Goal: Task Accomplishment & Management: Use online tool/utility

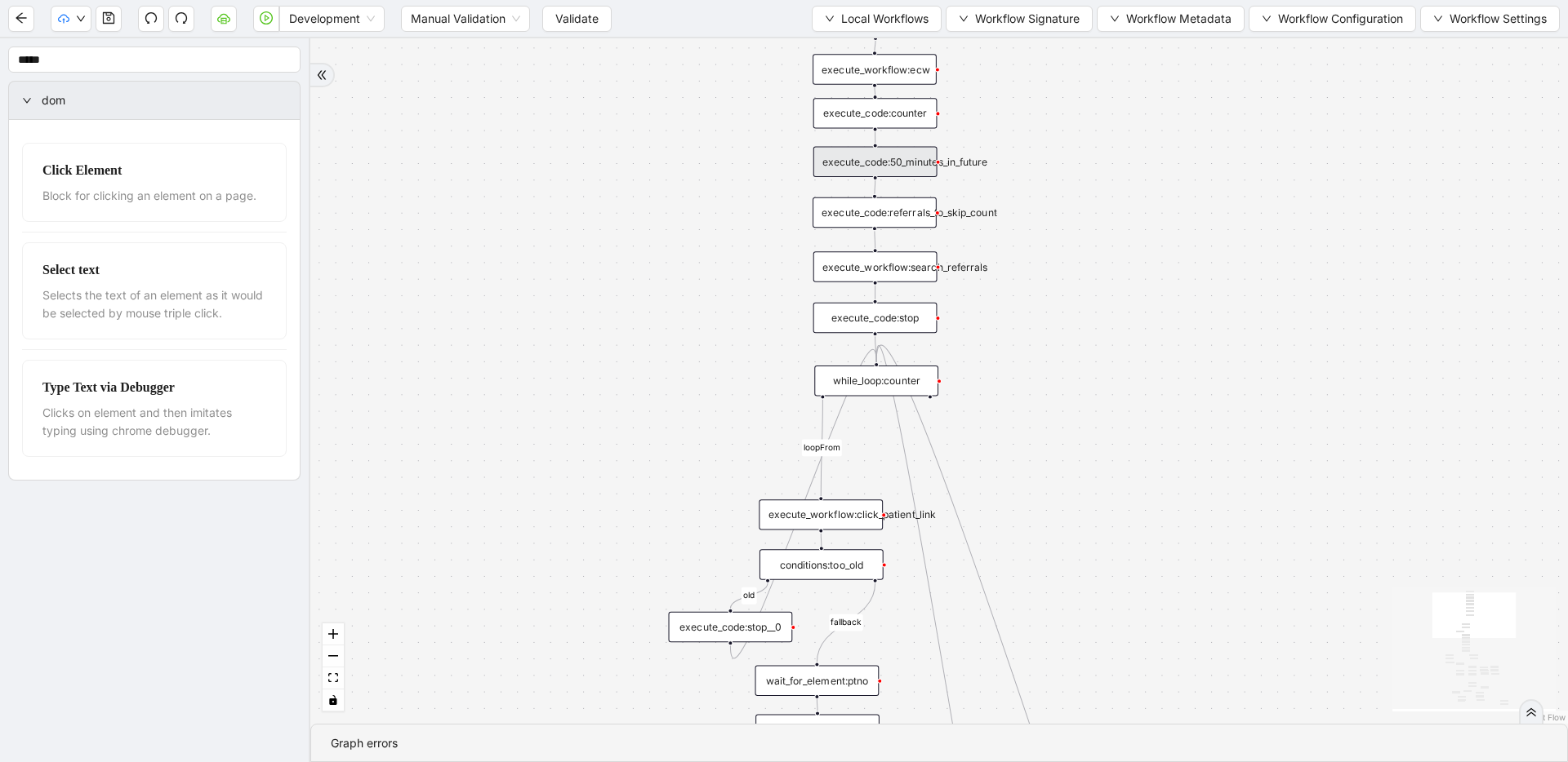
drag, startPoint x: 718, startPoint y: 315, endPoint x: 722, endPoint y: 403, distance: 88.1
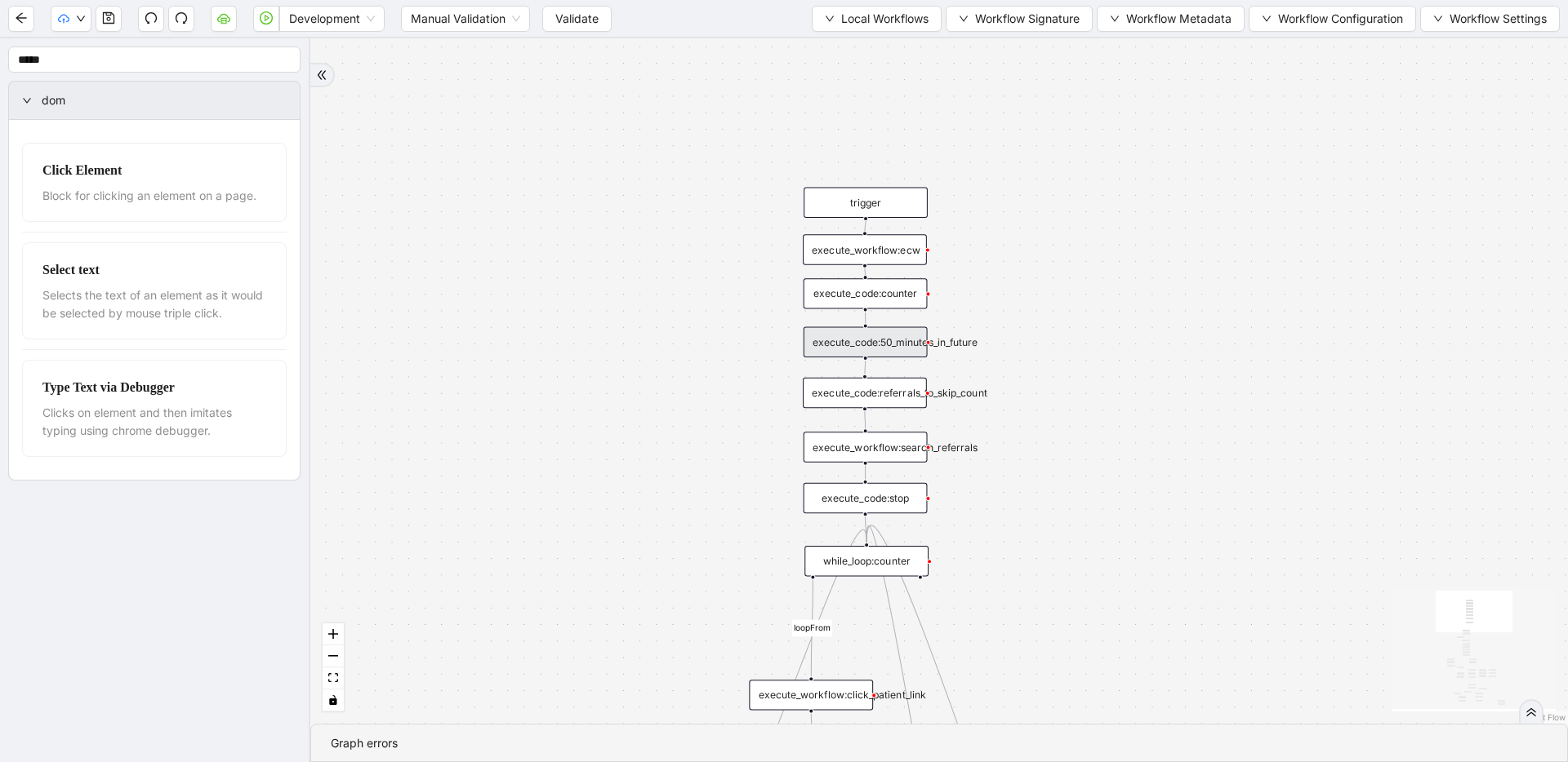
click at [873, 339] on div "execute_code:50_minutes_in_future" at bounding box center [865, 343] width 125 height 30
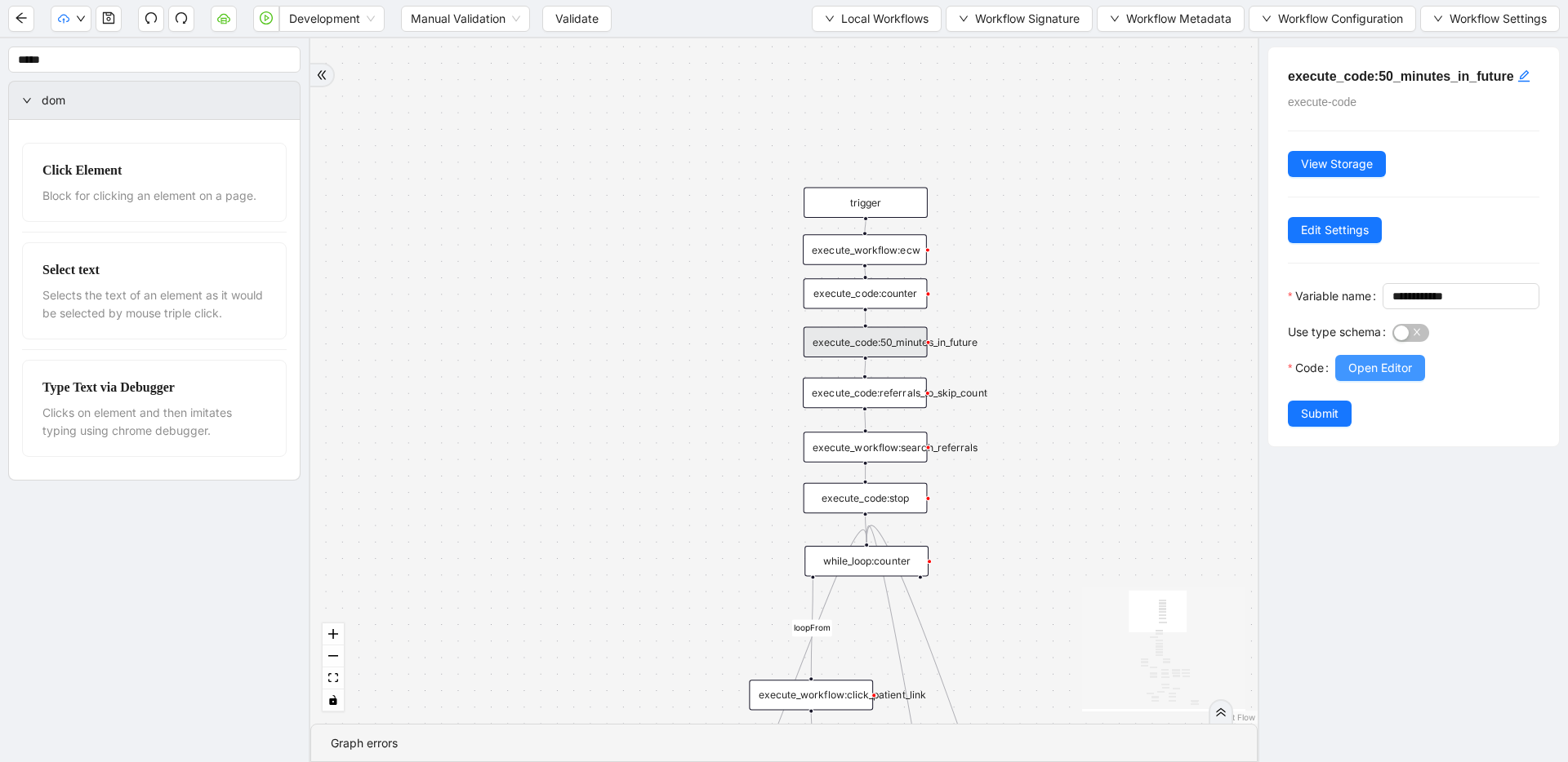
click at [1391, 377] on span "Open Editor" at bounding box center [1379, 367] width 64 height 18
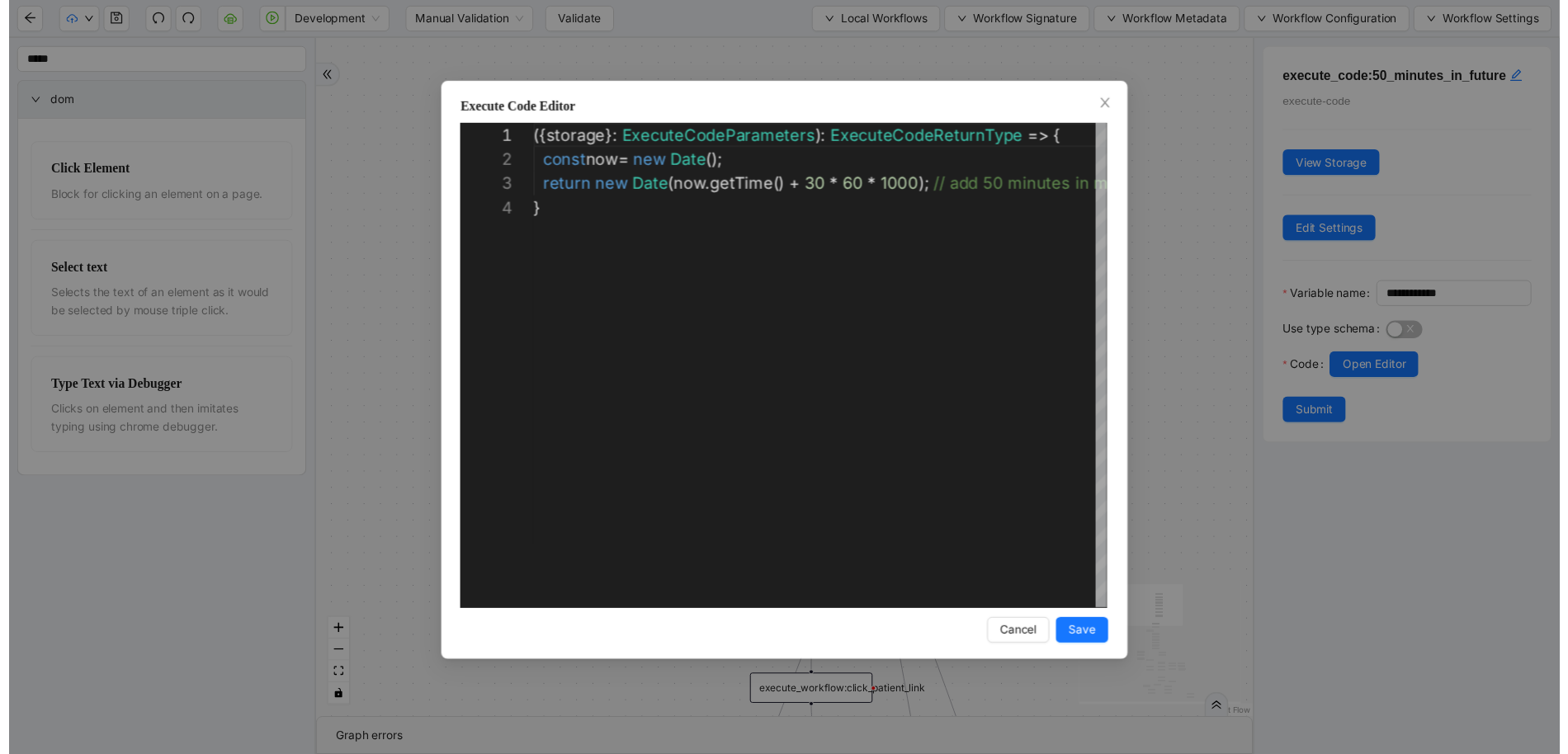
scroll to position [74, 0]
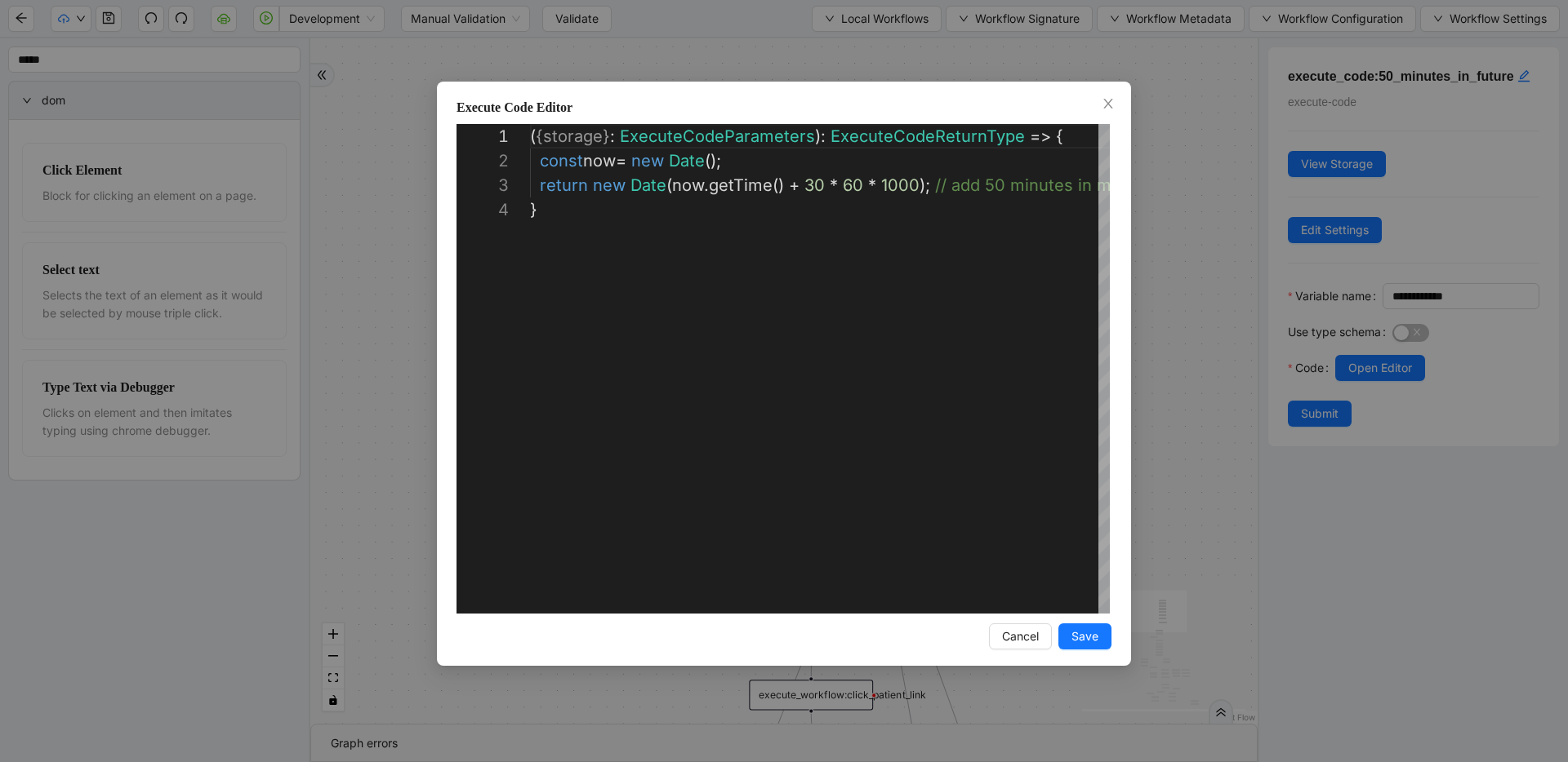
click at [1151, 269] on div "**********" at bounding box center [784, 381] width 1568 height 762
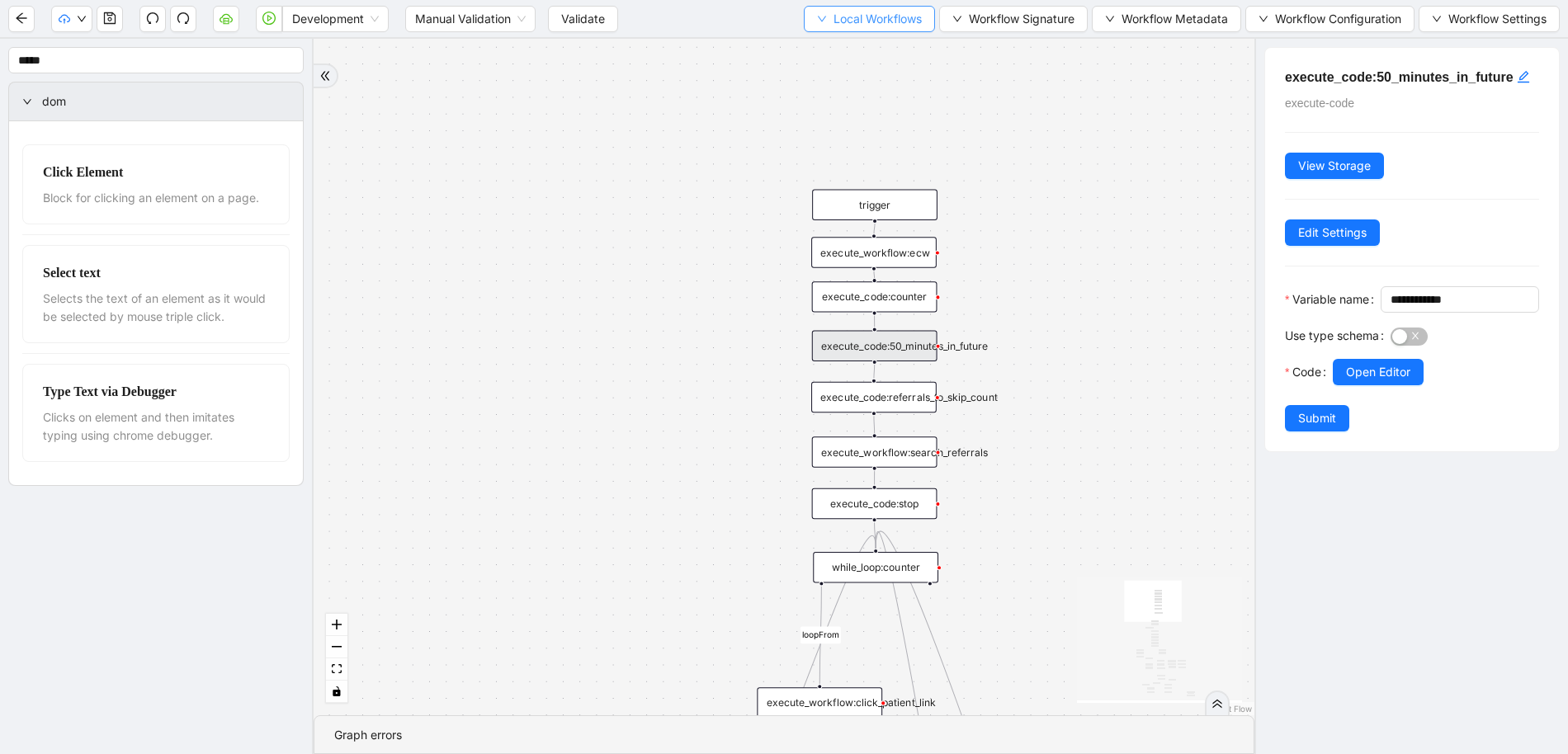
click at [873, 15] on span "Local Workflows" at bounding box center [877, 19] width 88 height 18
click at [857, 64] on li "Create" at bounding box center [865, 77] width 126 height 27
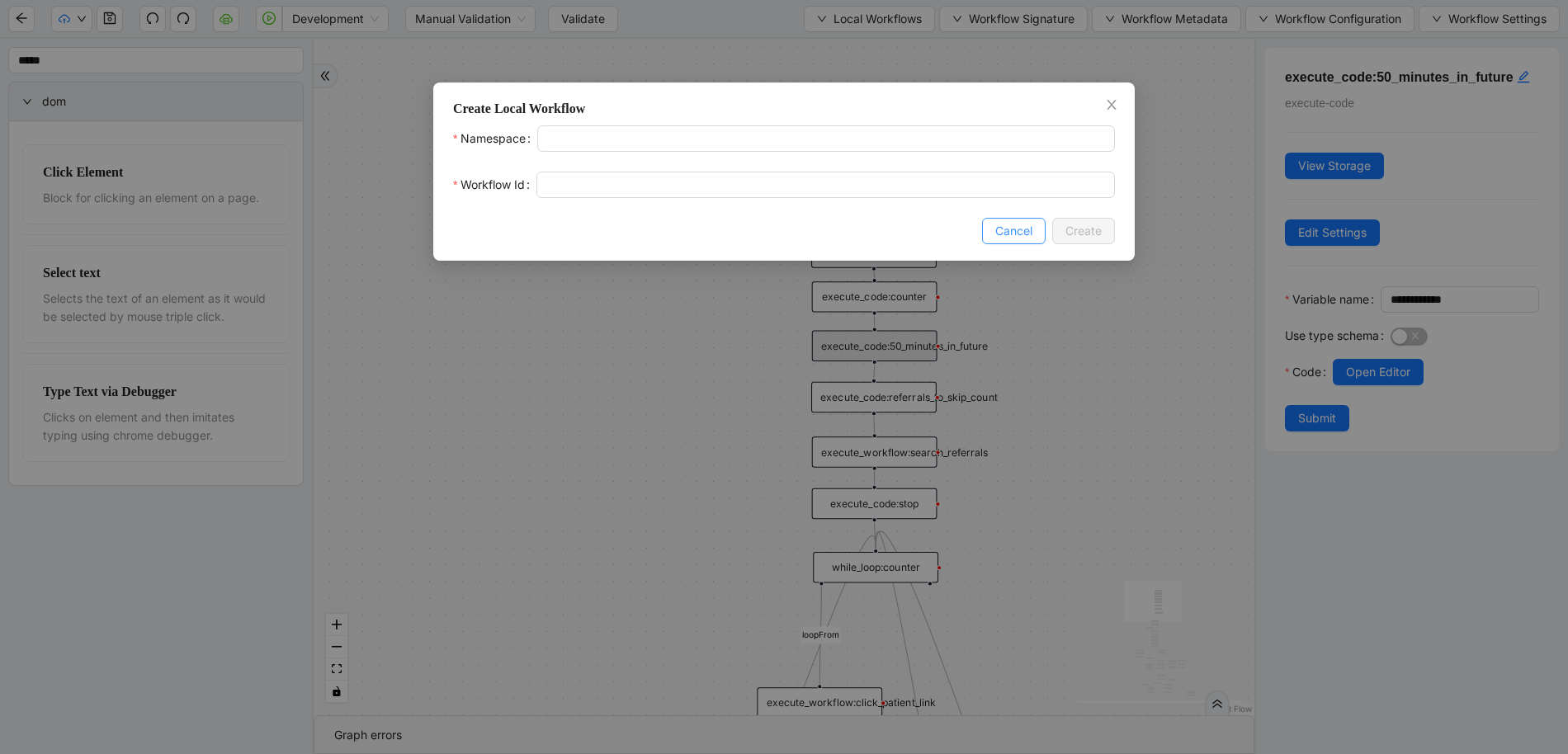
click at [1039, 235] on button "Cancel" at bounding box center [1014, 230] width 63 height 27
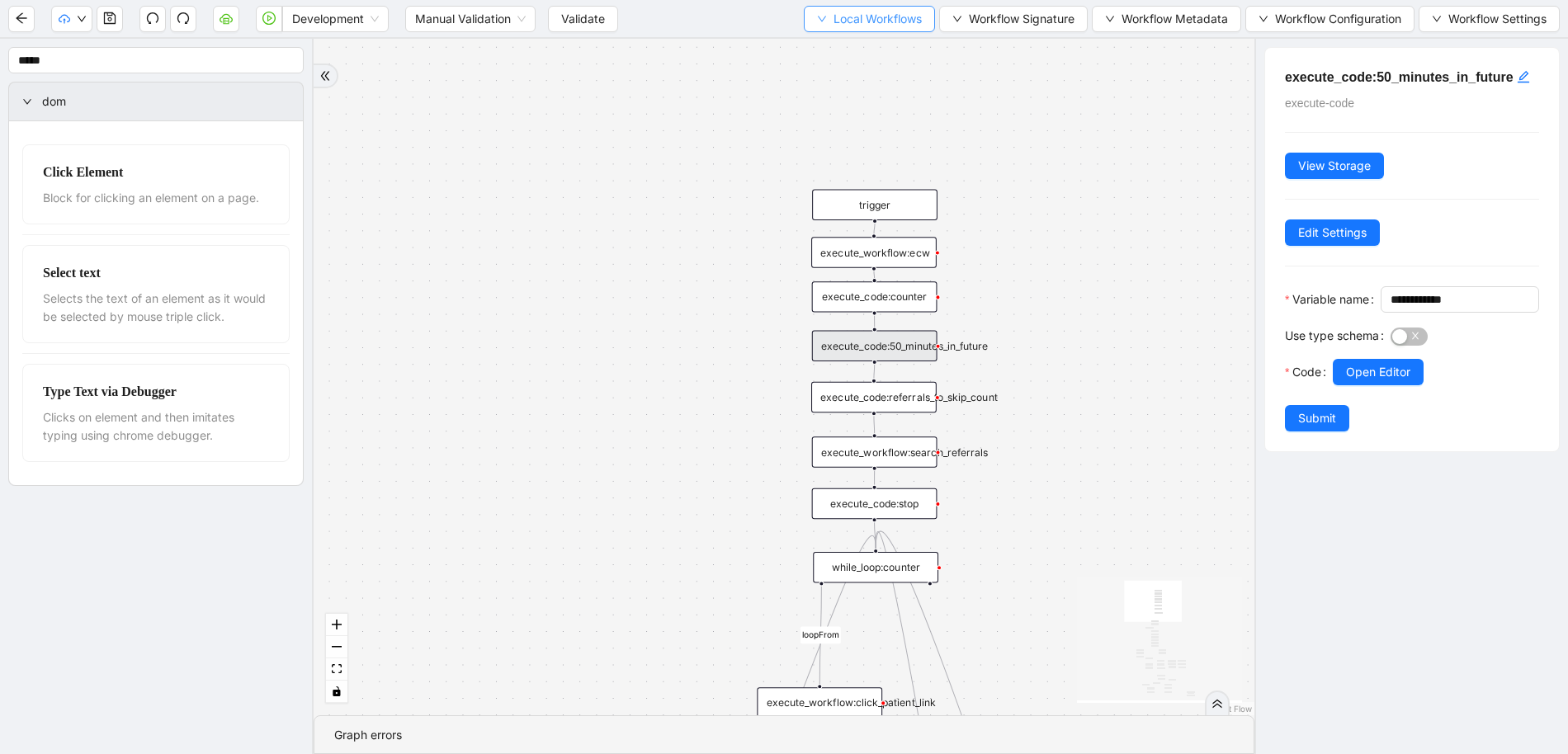
click at [868, 19] on span "Local Workflows" at bounding box center [877, 19] width 88 height 18
click at [852, 56] on span "Select" at bounding box center [864, 50] width 105 height 18
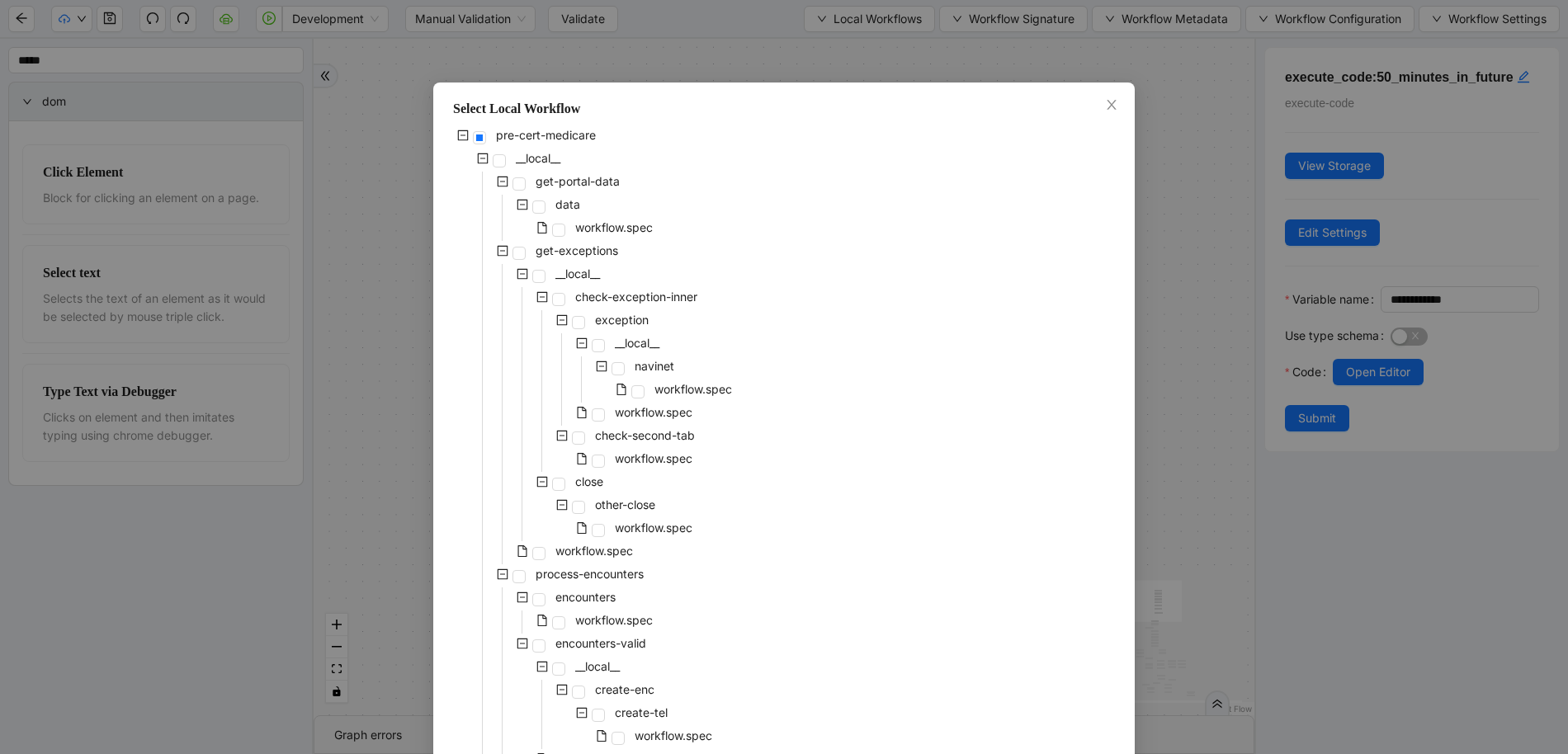
click at [719, 326] on div "pre-cert-medicare __local__ get-portal-data data workflow.spec get-exceptions _…" at bounding box center [784, 749] width 662 height 1247
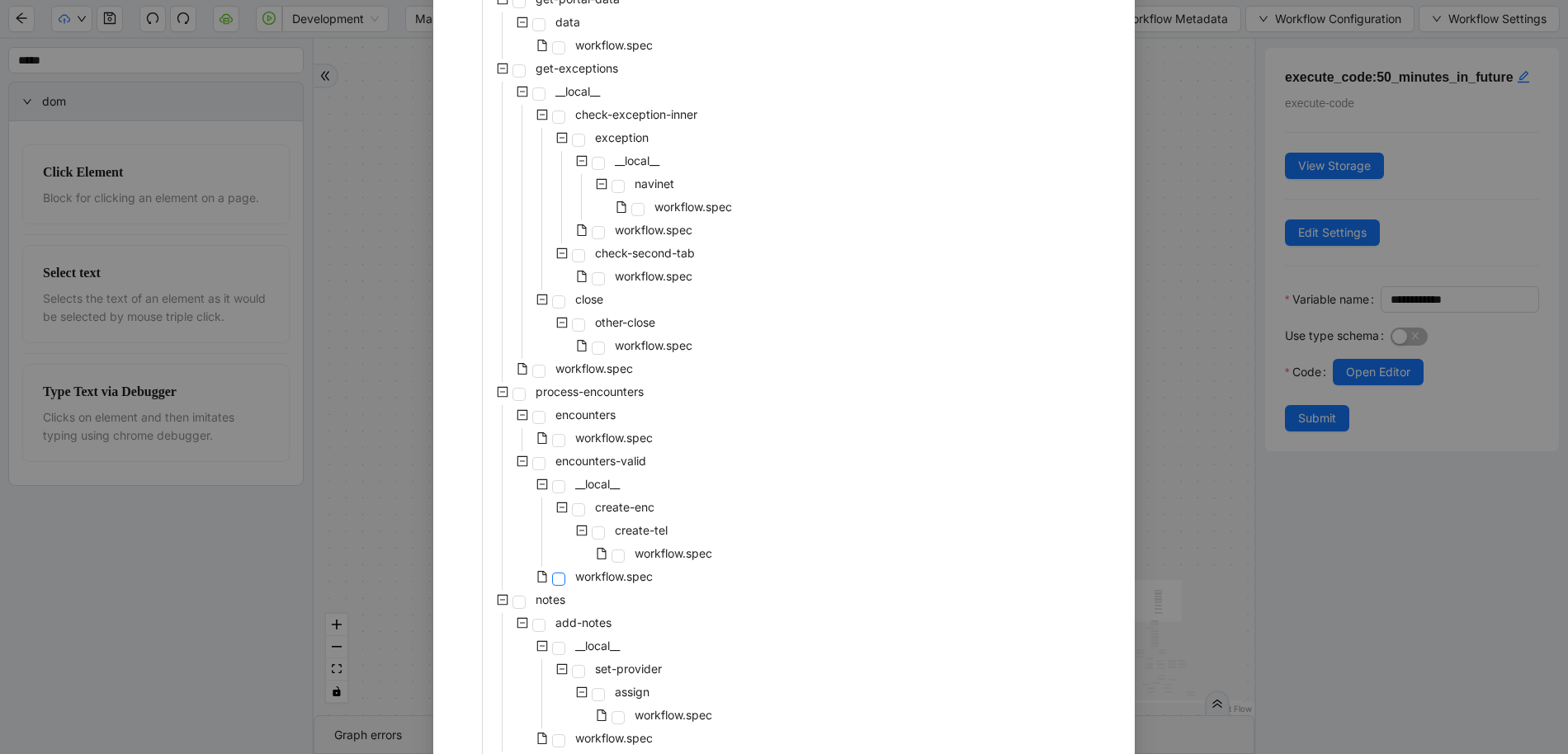
click at [556, 578] on span at bounding box center [558, 579] width 13 height 13
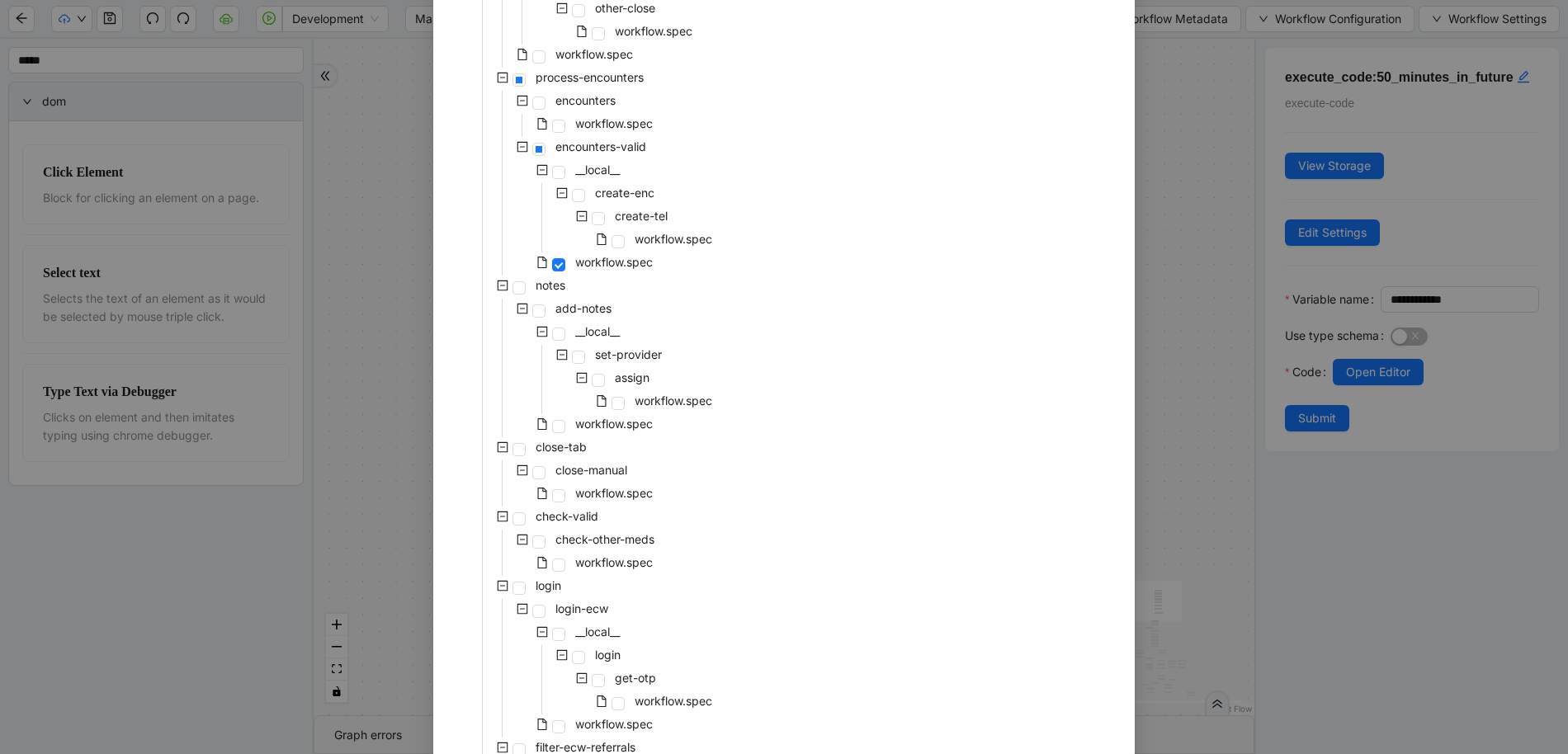
scroll to position [692, 0]
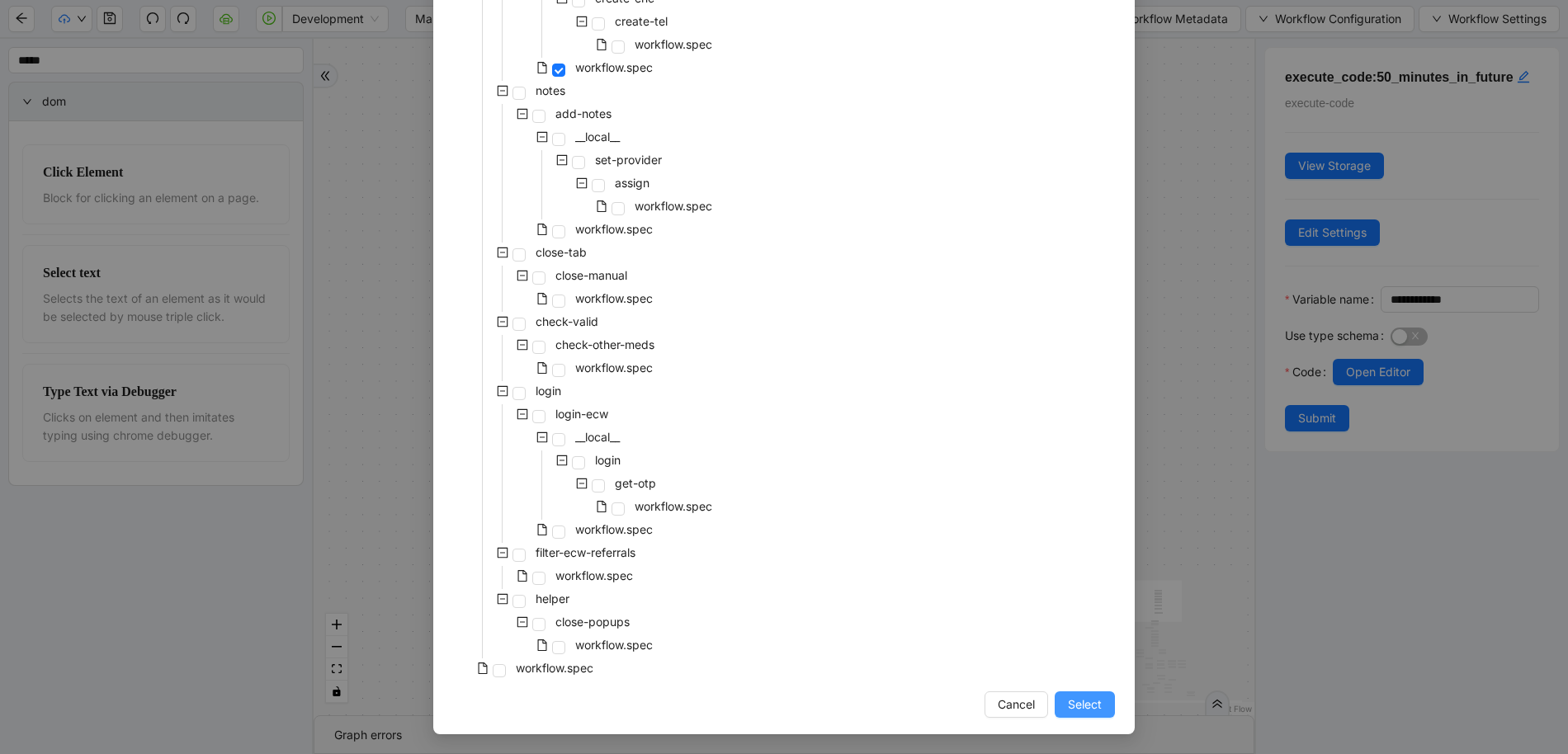
click at [1075, 704] on span "Select" at bounding box center [1085, 704] width 34 height 18
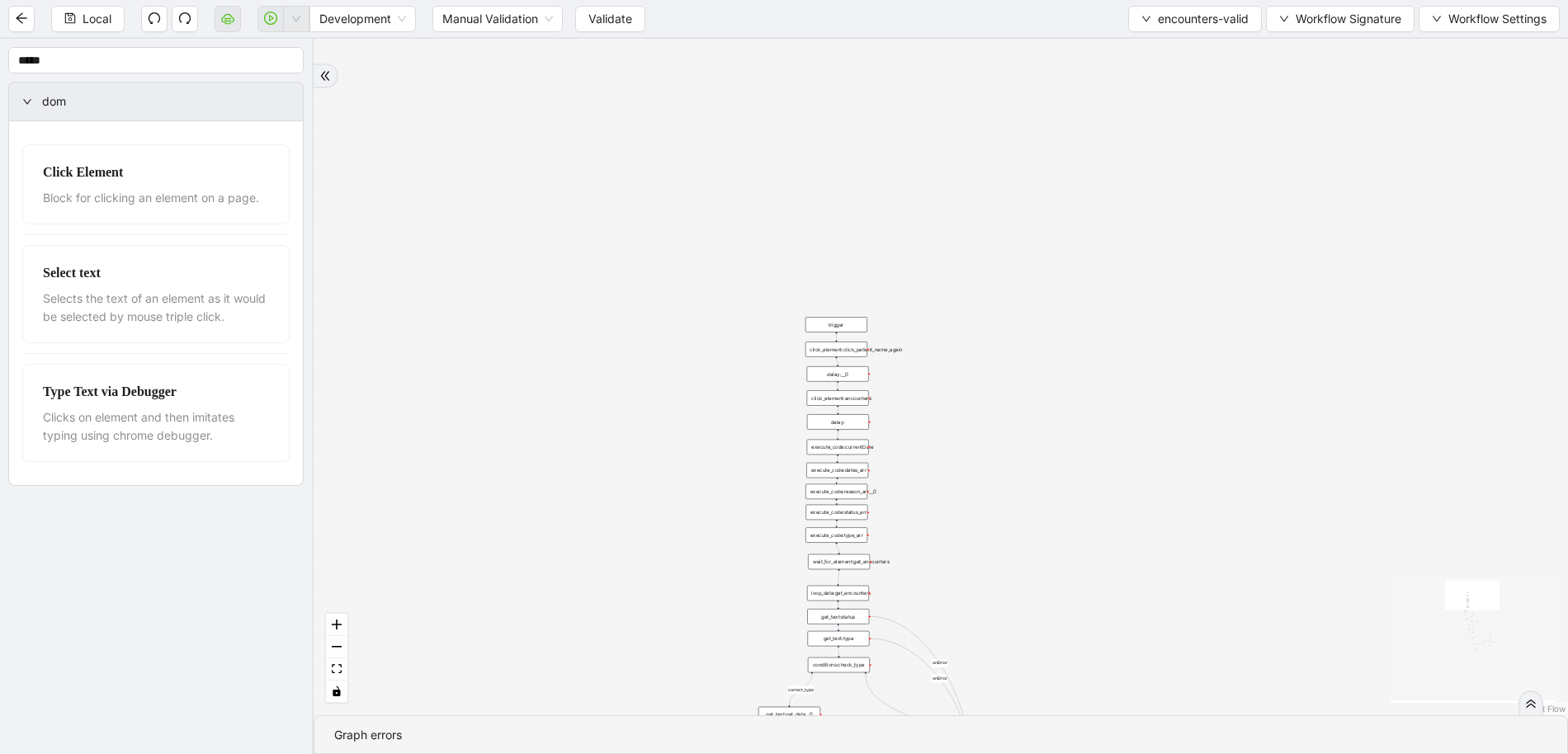
drag, startPoint x: 957, startPoint y: 603, endPoint x: 929, endPoint y: 92, distance: 511.8
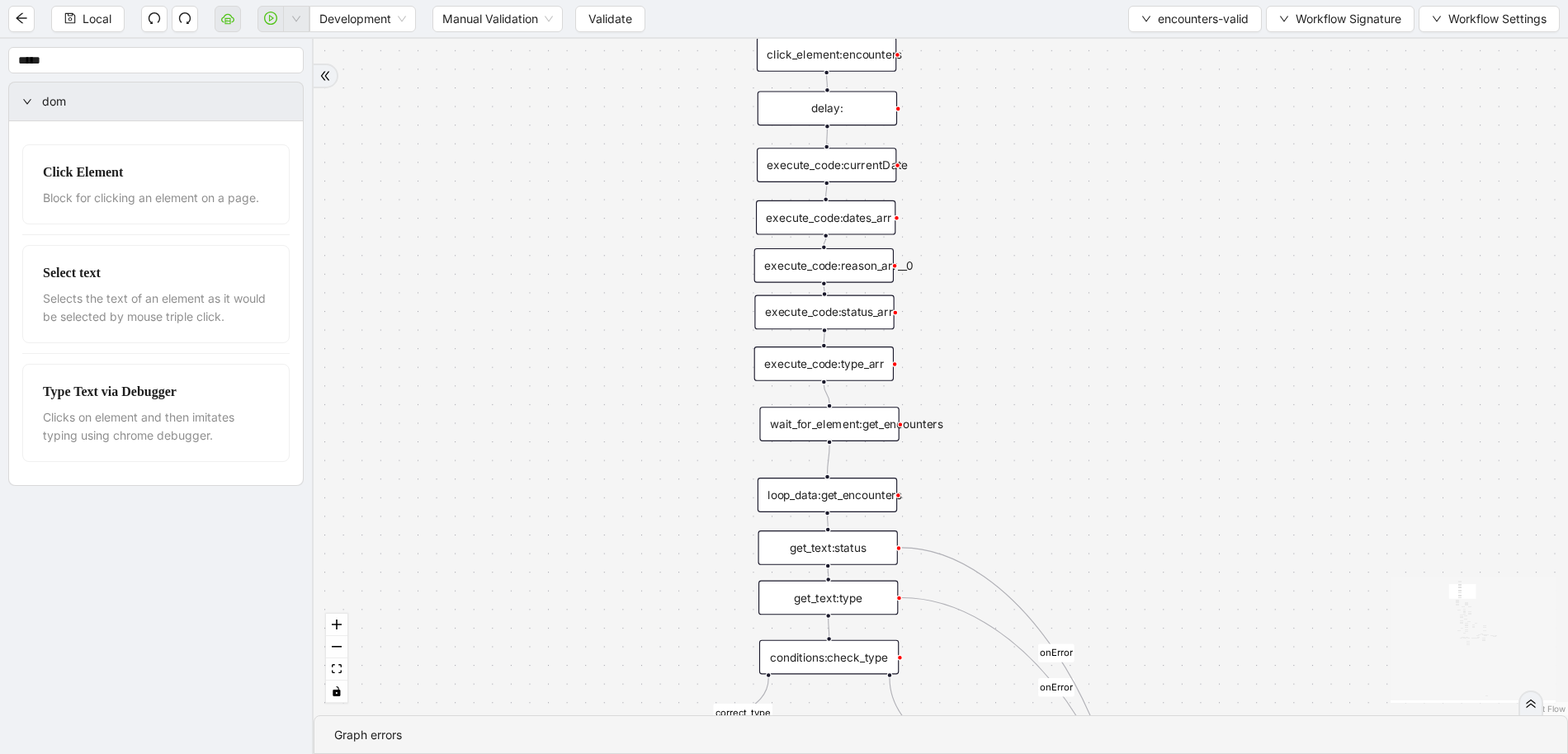
drag, startPoint x: 903, startPoint y: 526, endPoint x: 901, endPoint y: 153, distance: 373.0
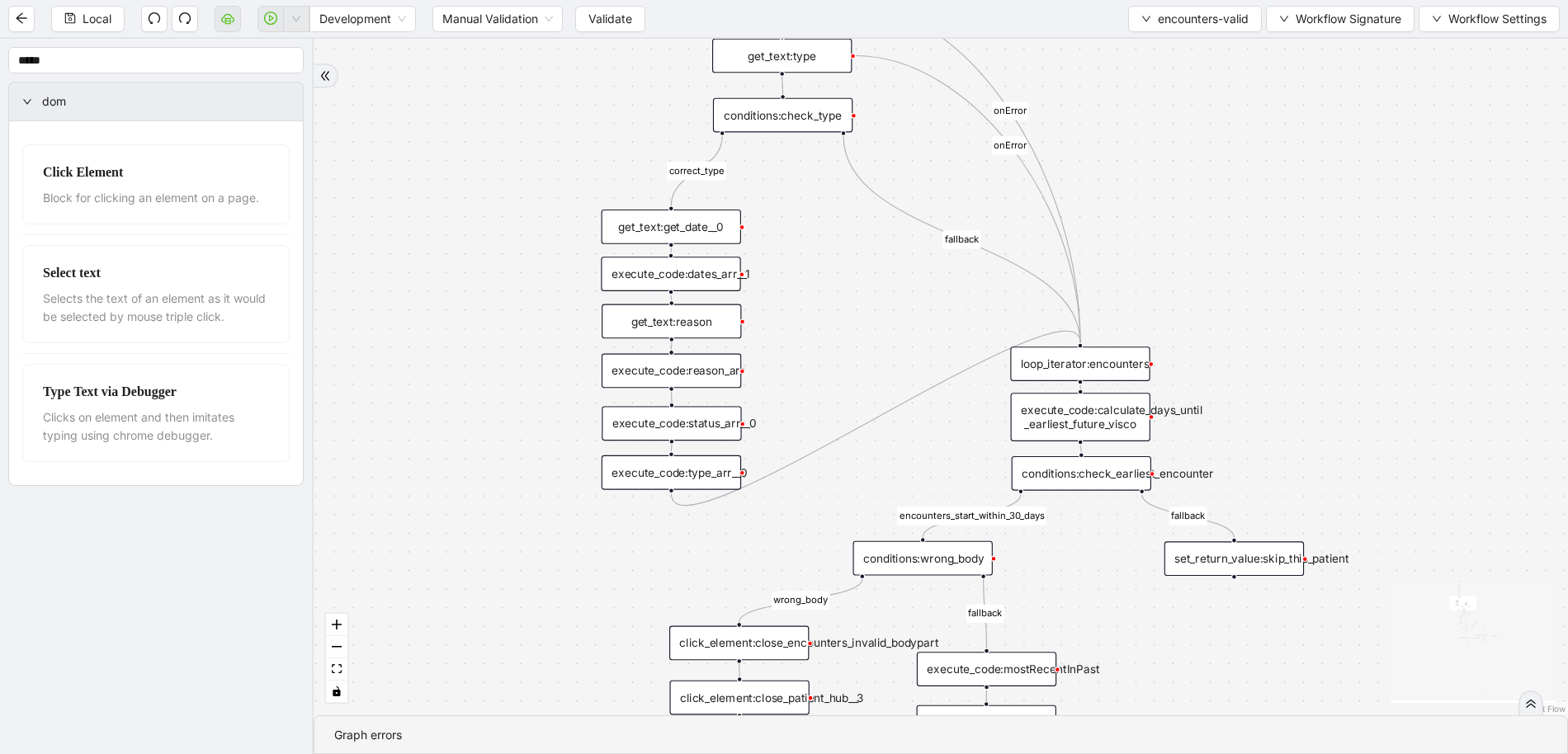
drag, startPoint x: 1054, startPoint y: 295, endPoint x: 1006, endPoint y: 134, distance: 168.0
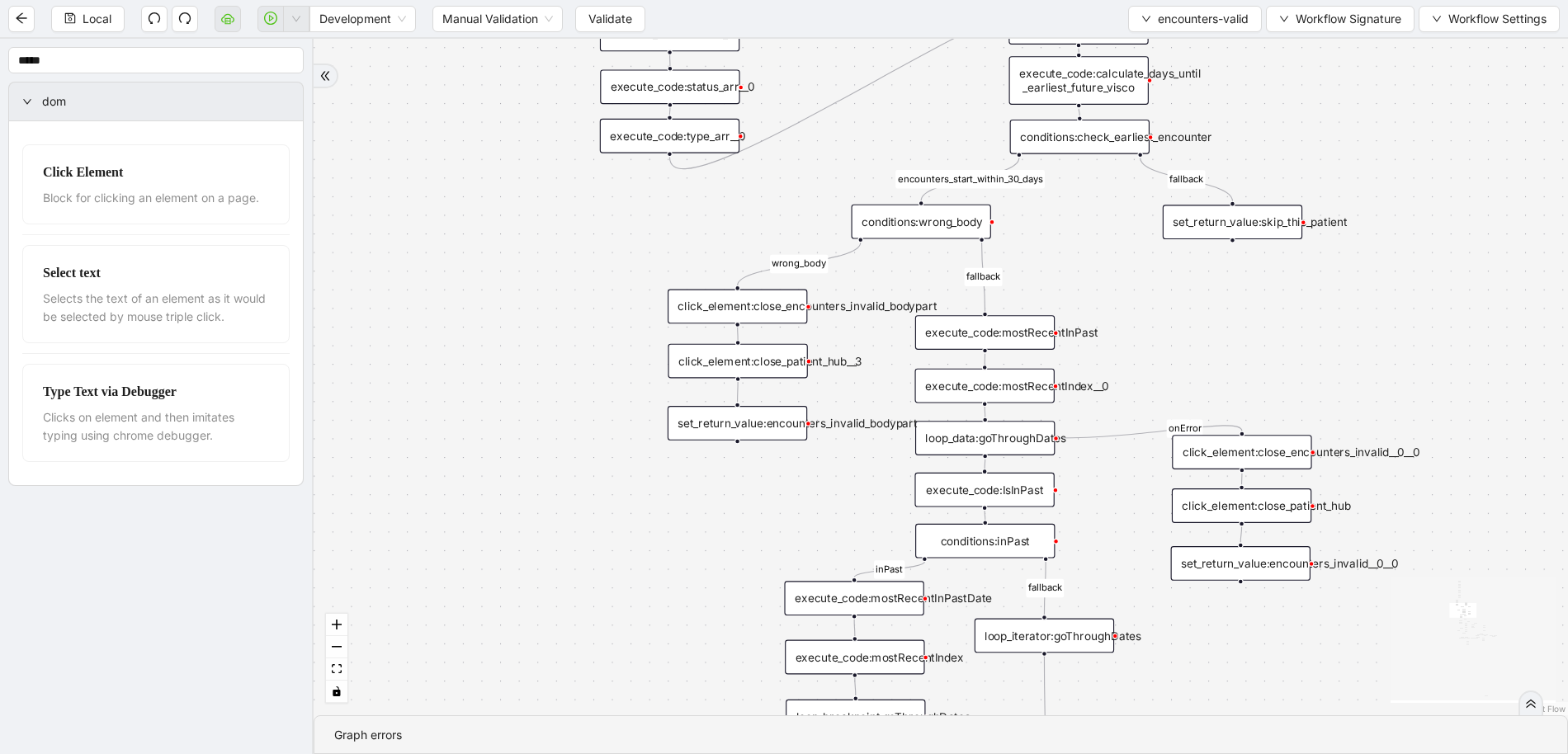
drag, startPoint x: 890, startPoint y: 419, endPoint x: 898, endPoint y: 193, distance: 226.1
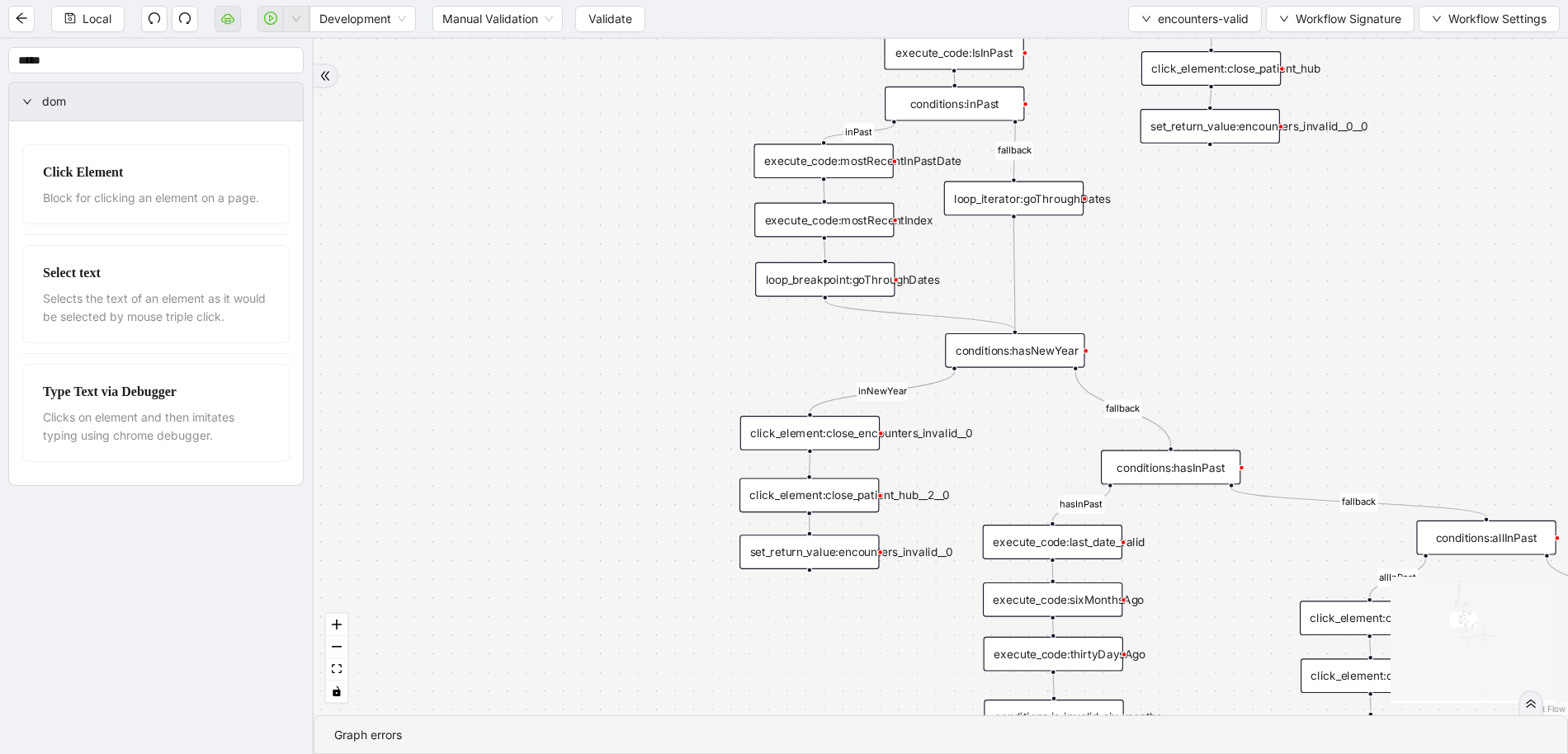
drag, startPoint x: 1066, startPoint y: 473, endPoint x: 1044, endPoint y: 103, distance: 370.7
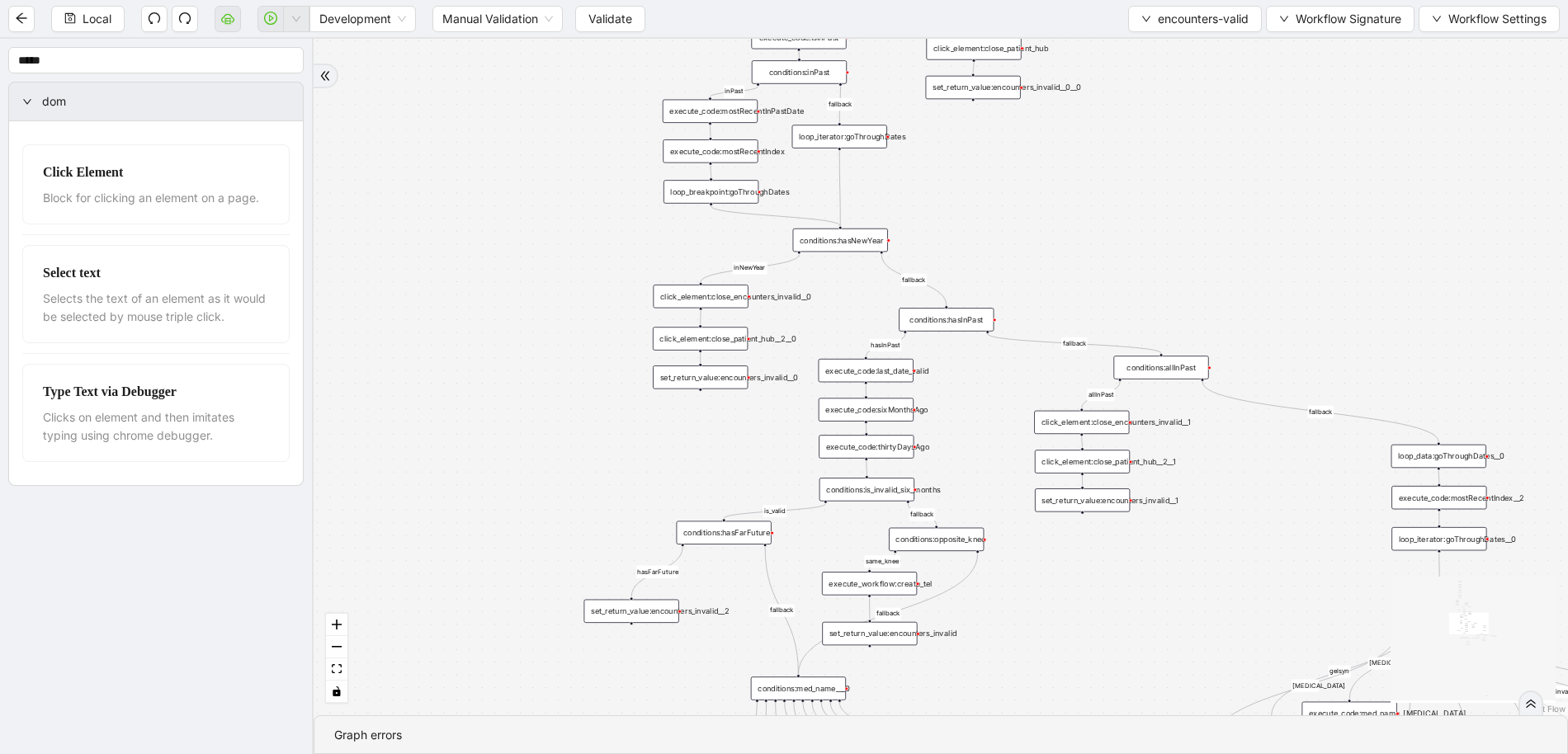
drag, startPoint x: 1204, startPoint y: 285, endPoint x: 1017, endPoint y: 244, distance: 191.4
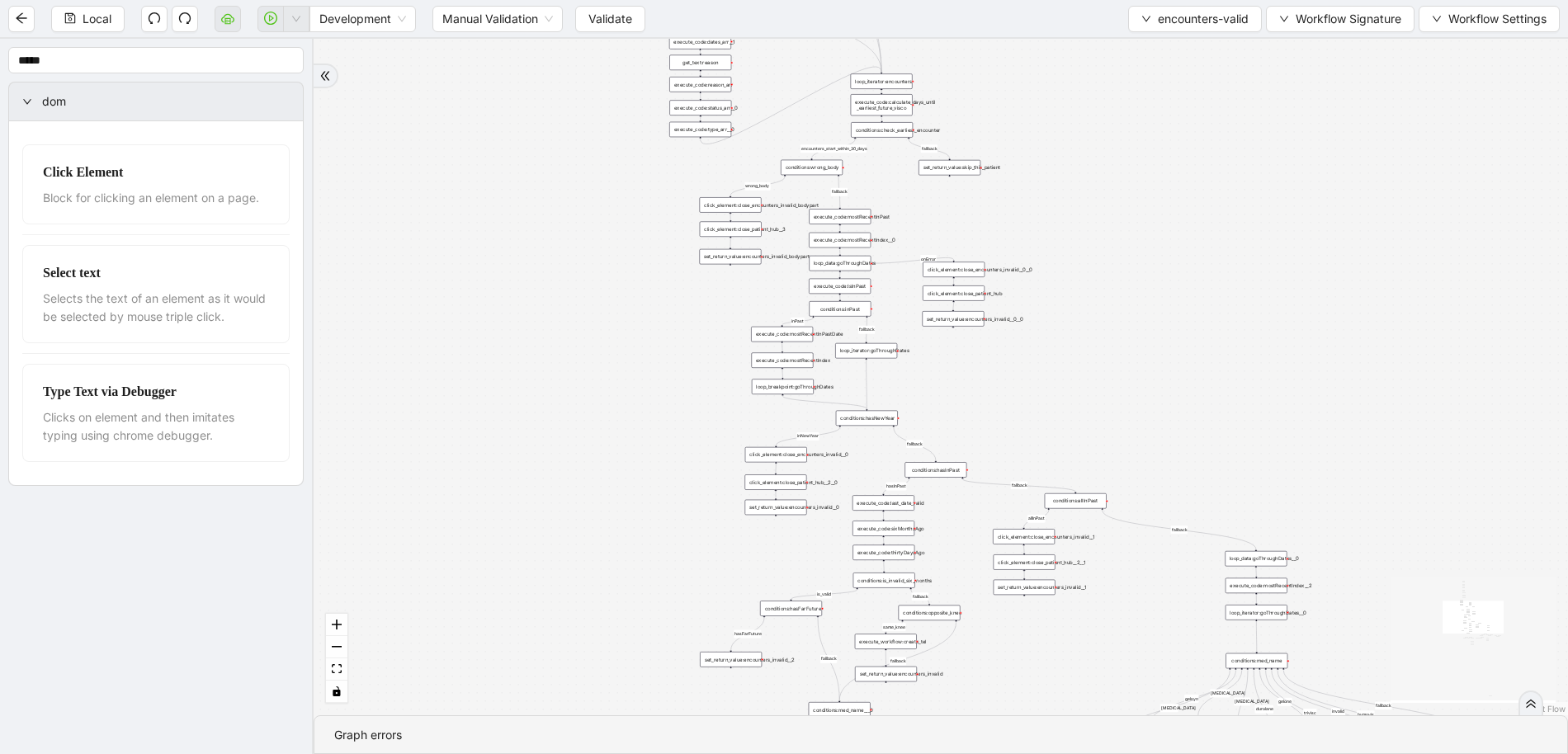
drag, startPoint x: 1058, startPoint y: 266, endPoint x: 1030, endPoint y: 419, distance: 155.5
click at [1148, 179] on div "fallback inPast hasInPast fallback wrong_body inNewYear fallback fallback allIn…" at bounding box center [940, 377] width 1255 height 676
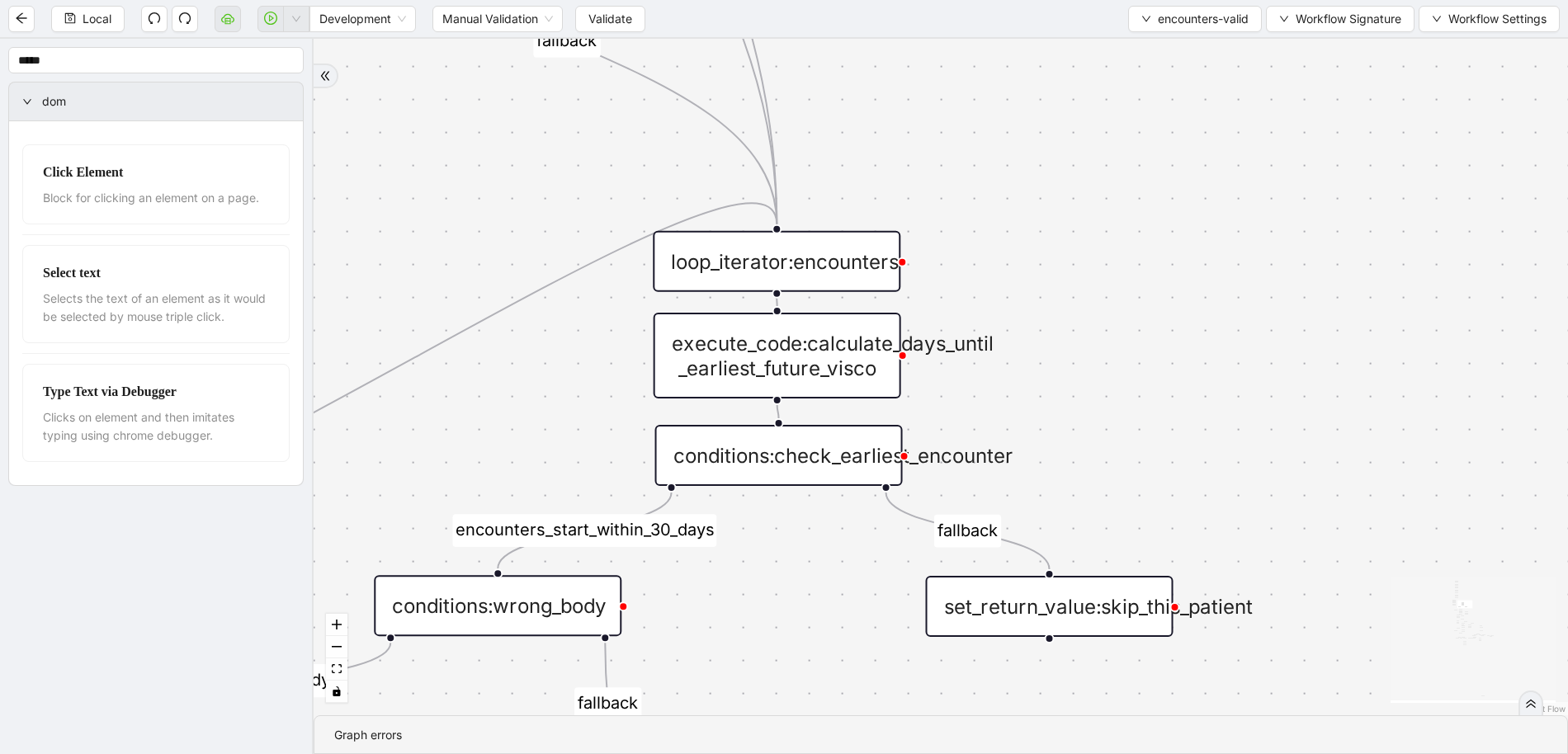
drag, startPoint x: 925, startPoint y: 115, endPoint x: 952, endPoint y: 396, distance: 282.3
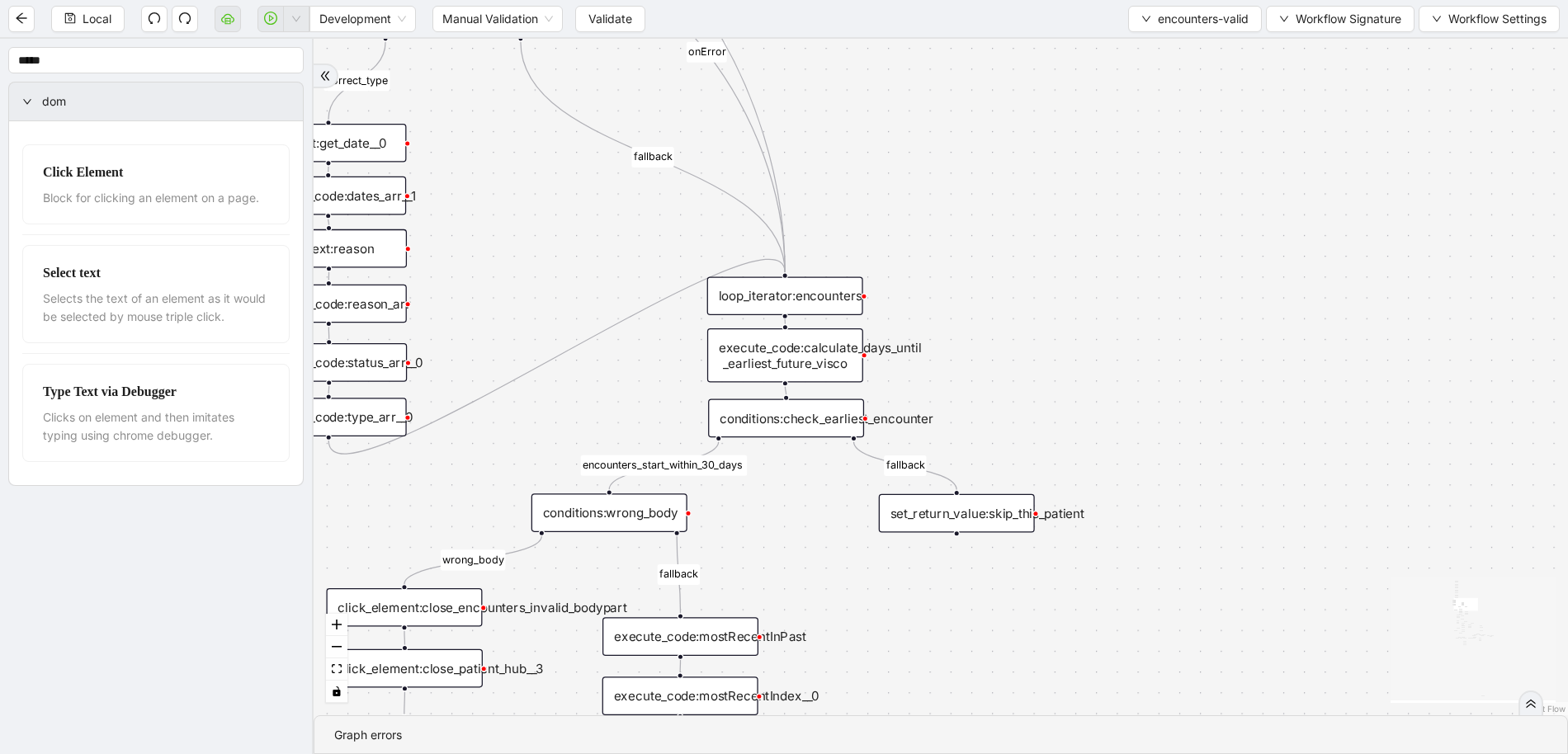
click at [792, 354] on div "execute_code:calculate_days_until _earliest_future_visco" at bounding box center [785, 356] width 156 height 55
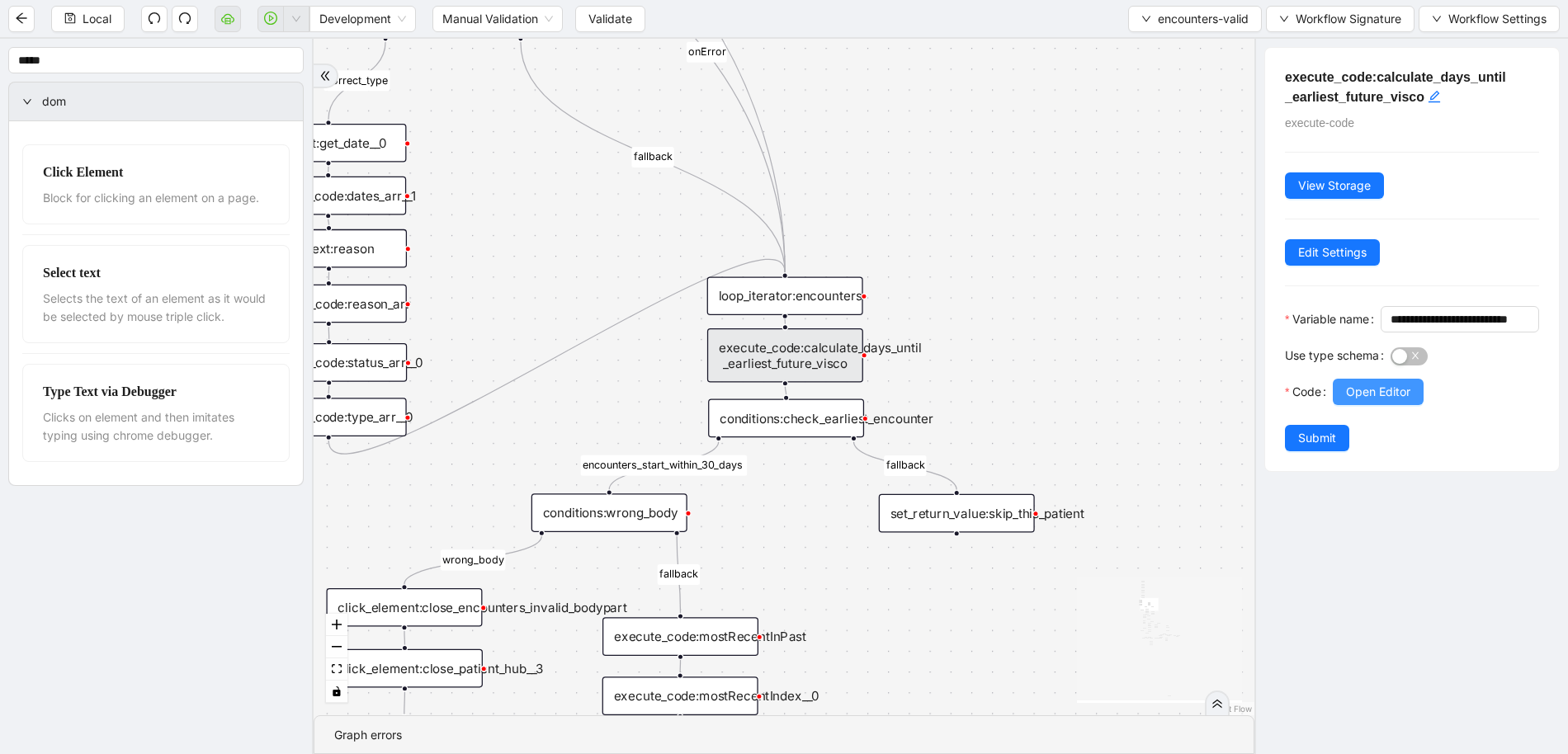
click at [1351, 401] on span "Open Editor" at bounding box center [1378, 391] width 64 height 18
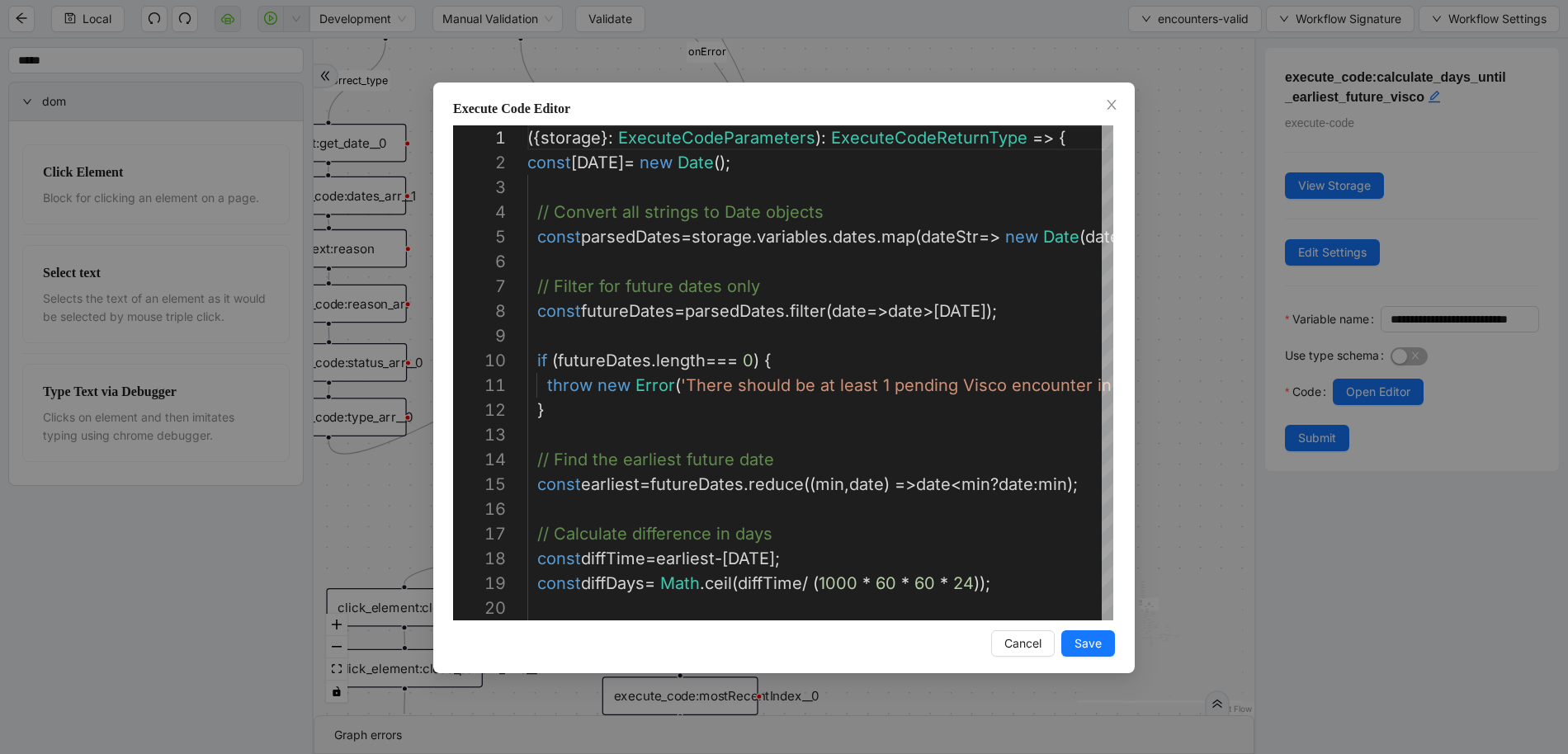
scroll to position [247, 0]
click at [1111, 103] on icon "close" at bounding box center [1112, 104] width 13 height 13
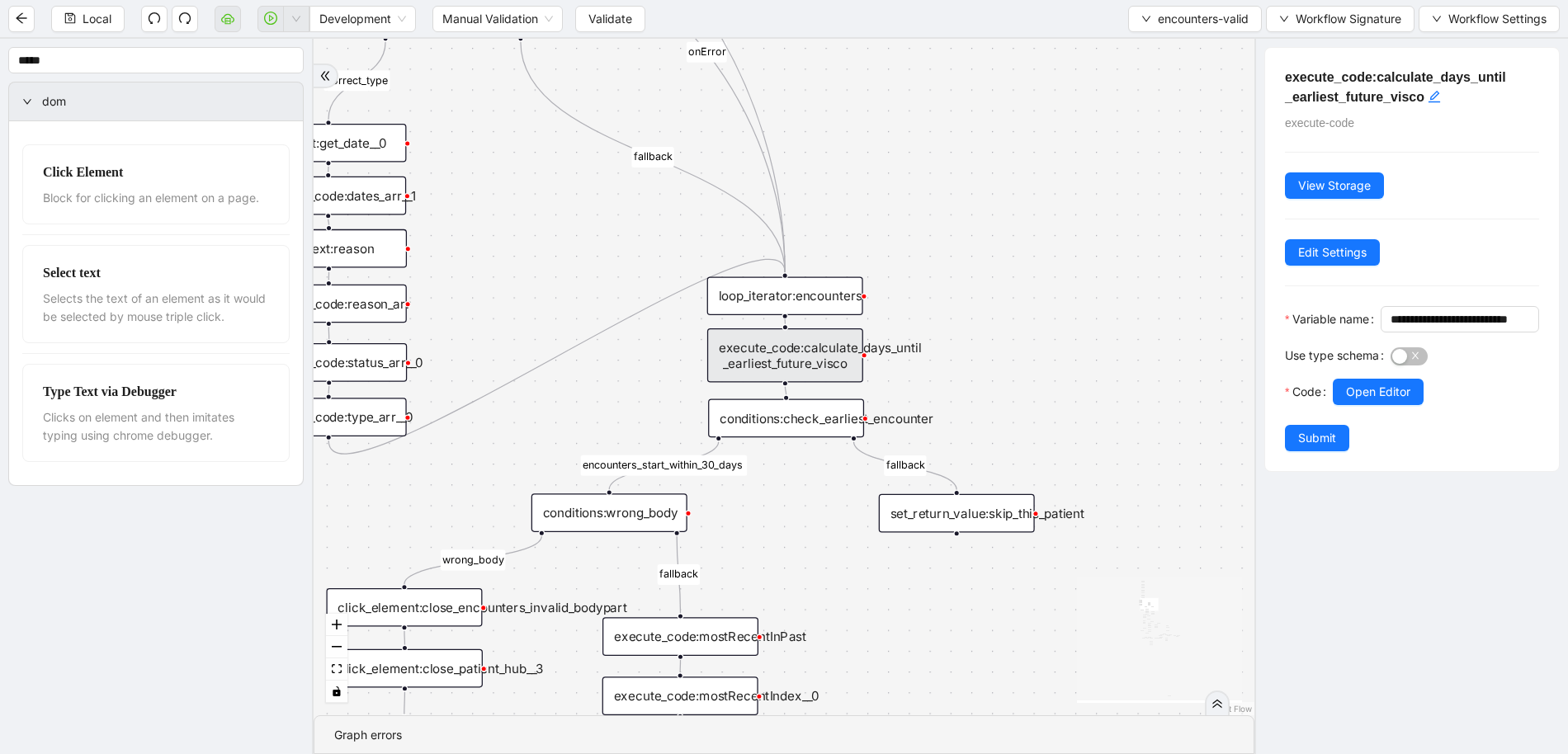
drag, startPoint x: 1013, startPoint y: 200, endPoint x: 1011, endPoint y: 281, distance: 81.0
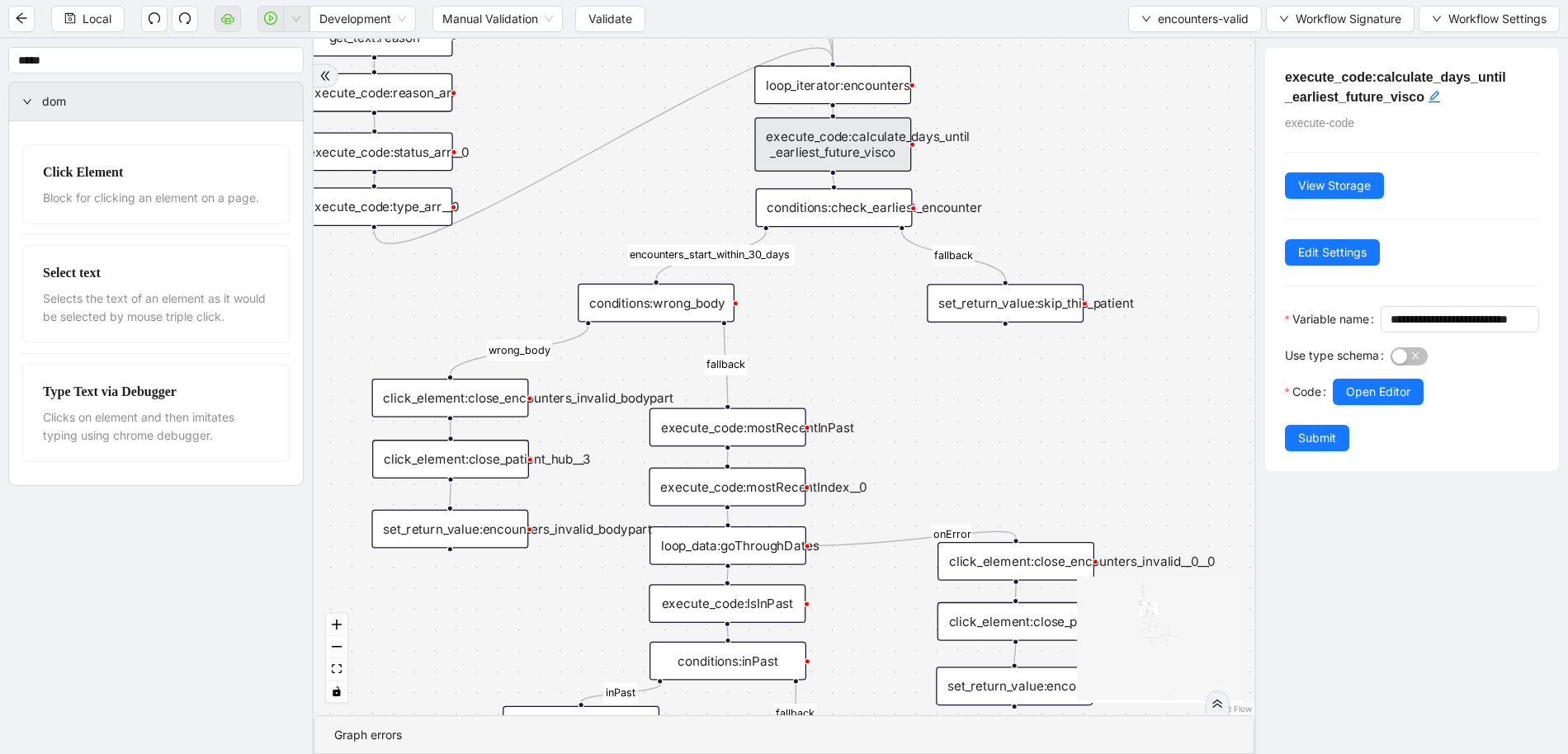
drag, startPoint x: 949, startPoint y: 460, endPoint x: 915, endPoint y: 369, distance: 97.1
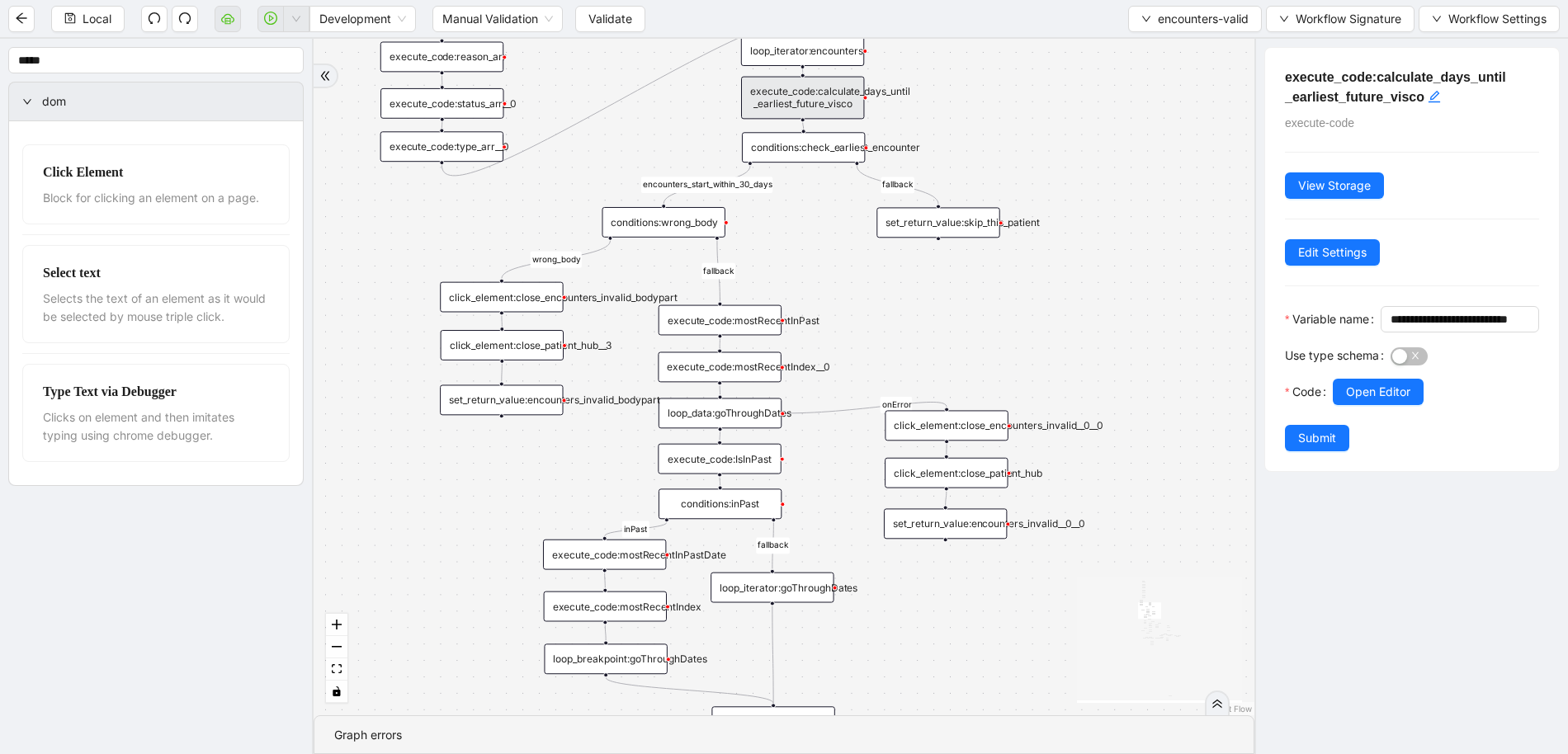
drag, startPoint x: 915, startPoint y: 370, endPoint x: 884, endPoint y: 288, distance: 87.7
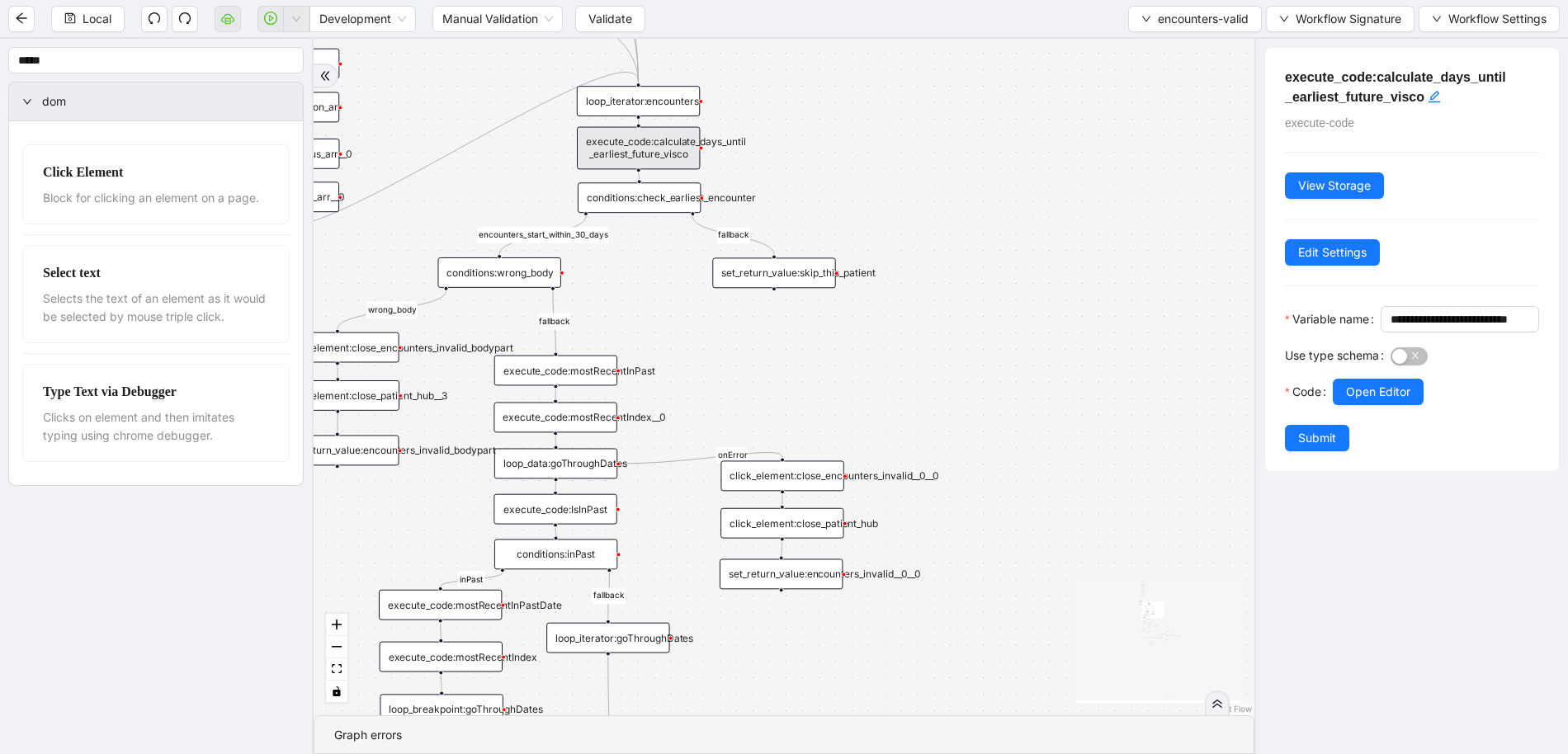
drag, startPoint x: 808, startPoint y: 328, endPoint x: 674, endPoint y: 349, distance: 135.6
click at [804, 578] on div "set_return_value:encounters_invalid__0__0" at bounding box center [781, 574] width 123 height 31
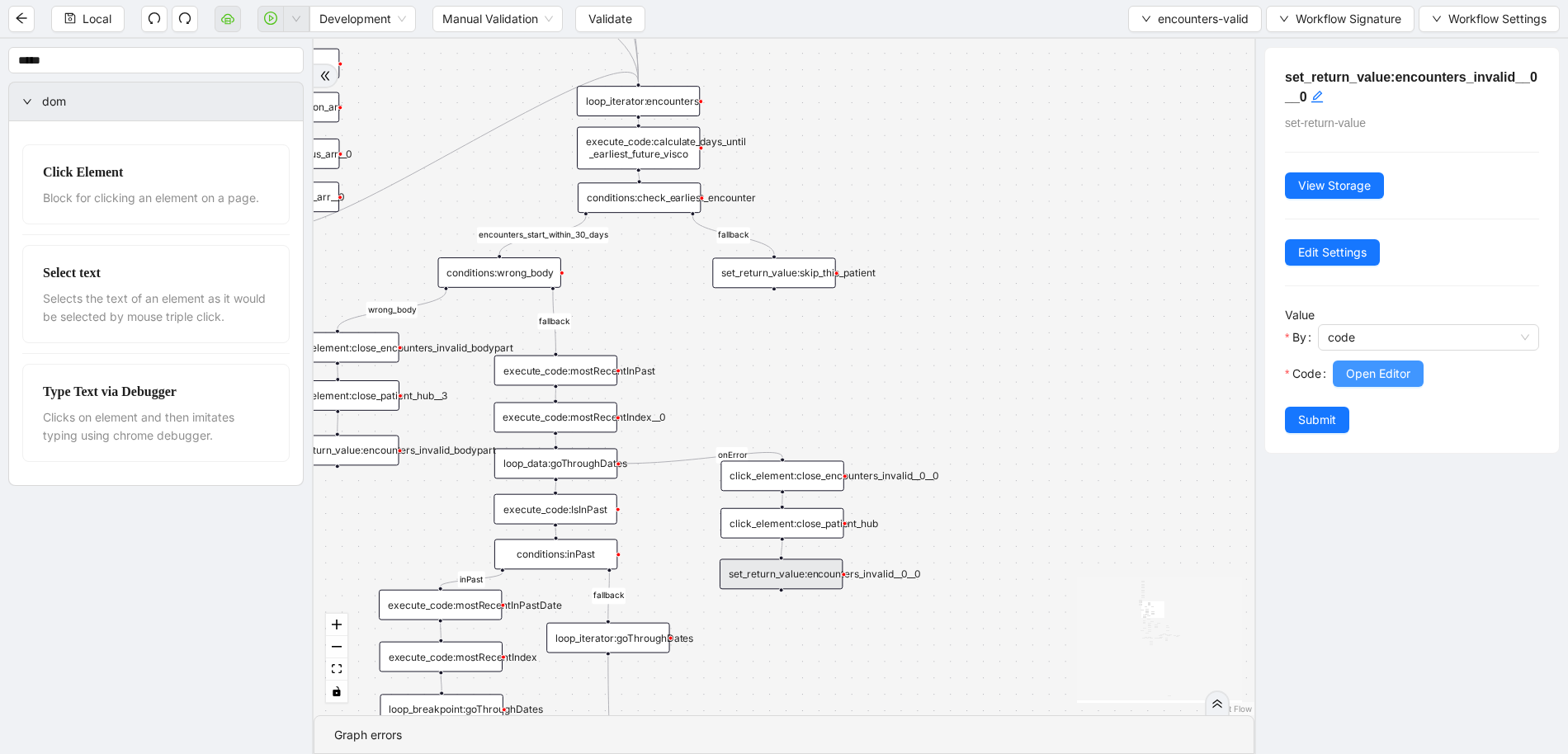
click at [1344, 378] on button "Open Editor" at bounding box center [1379, 373] width 91 height 27
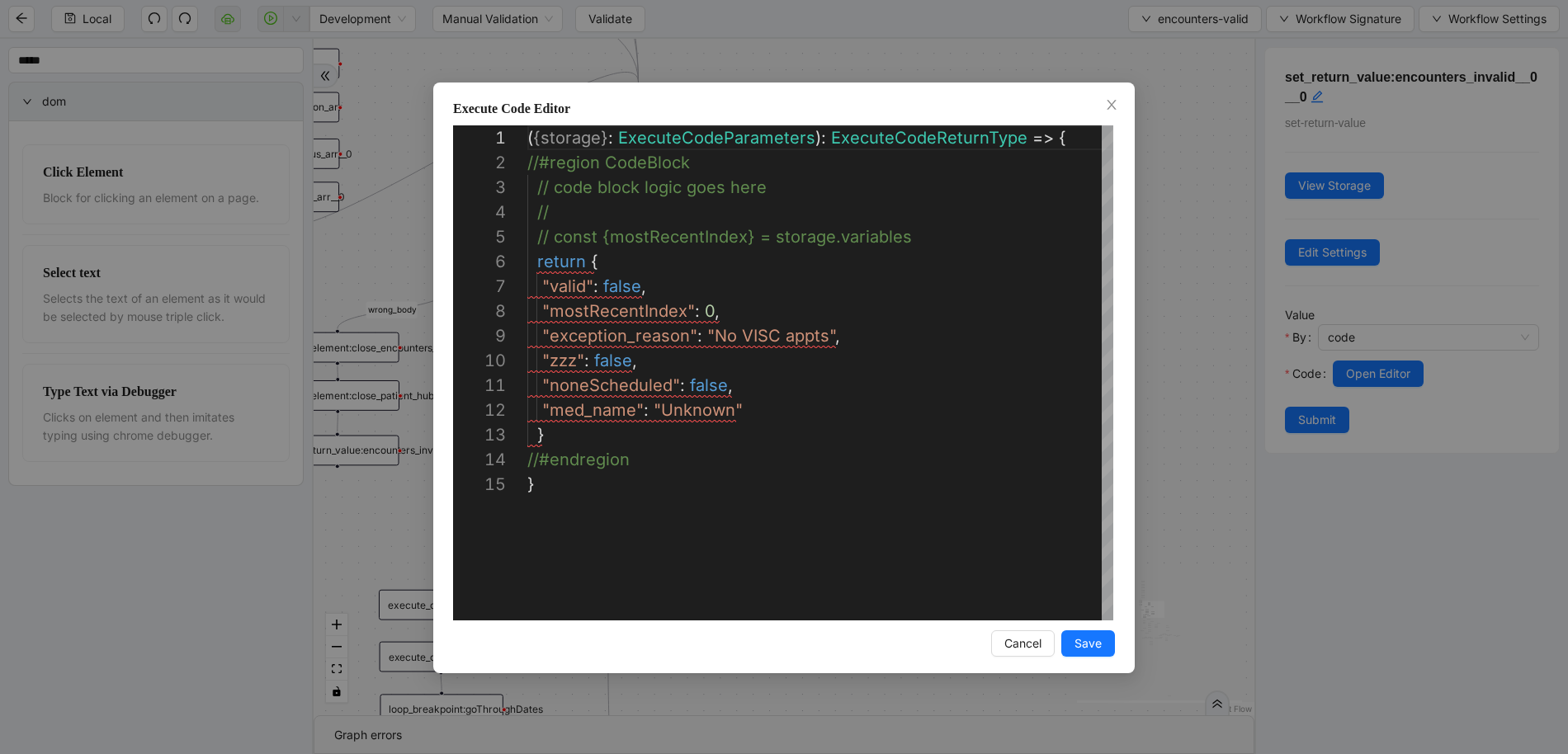
click at [1148, 328] on div "**********" at bounding box center [784, 377] width 1568 height 754
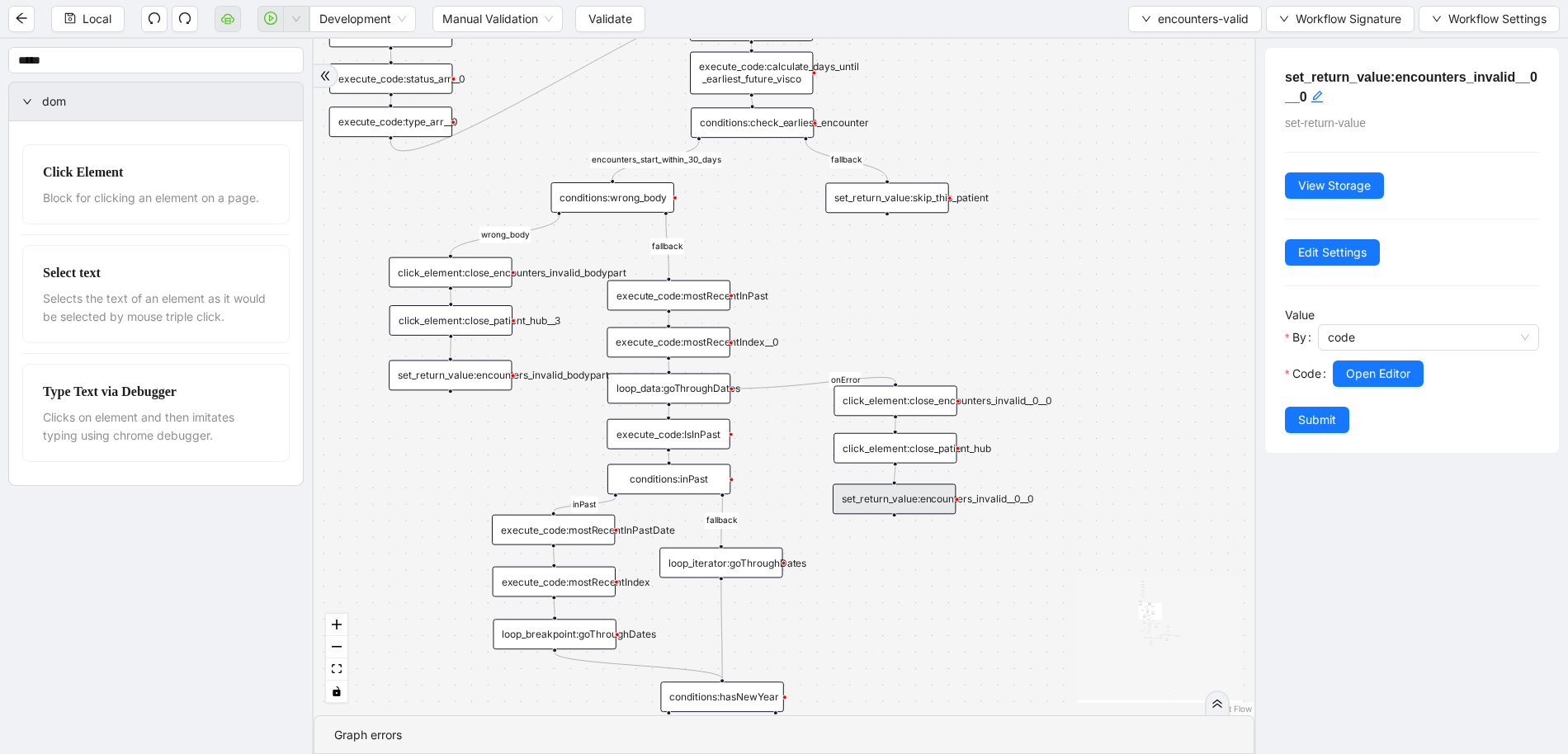
drag, startPoint x: 779, startPoint y: 412, endPoint x: 893, endPoint y: 336, distance: 137.0
click at [480, 376] on div "set_return_value:encounters_invalid_bodypart" at bounding box center [450, 375] width 123 height 31
click at [1366, 376] on span "Open Editor" at bounding box center [1378, 373] width 64 height 18
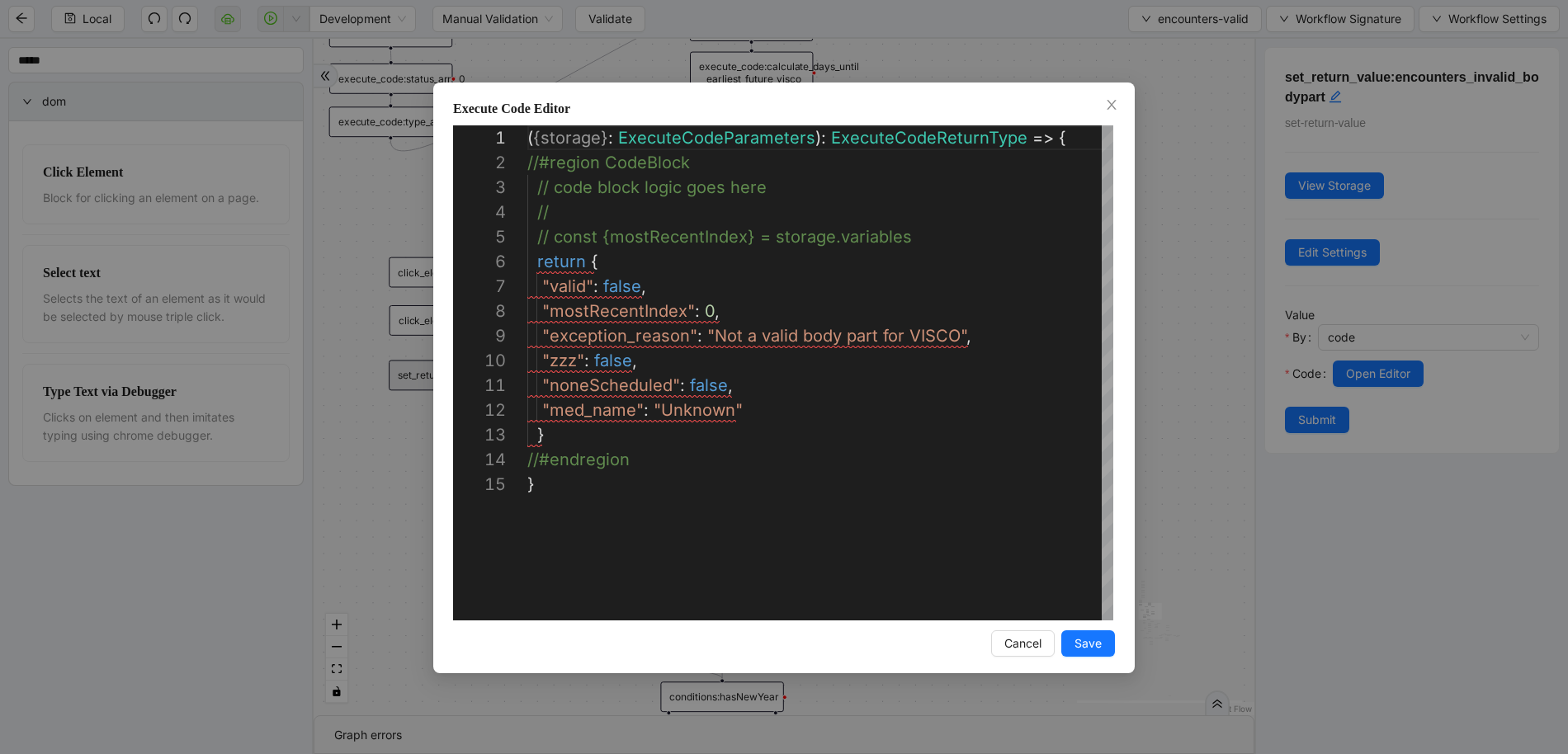
click at [1154, 300] on div "**********" at bounding box center [784, 377] width 1568 height 754
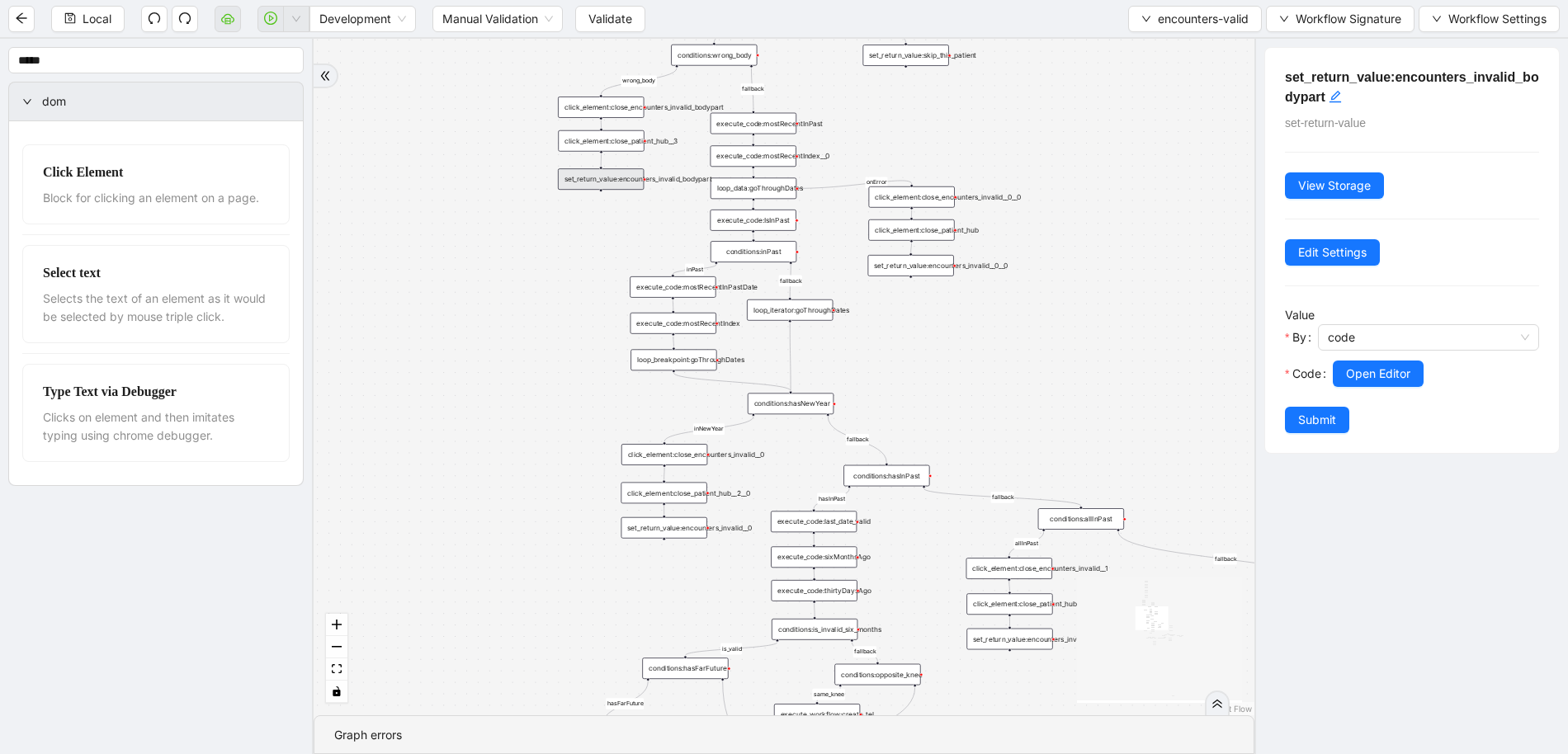
drag, startPoint x: 1021, startPoint y: 413, endPoint x: 999, endPoint y: 205, distance: 209.2
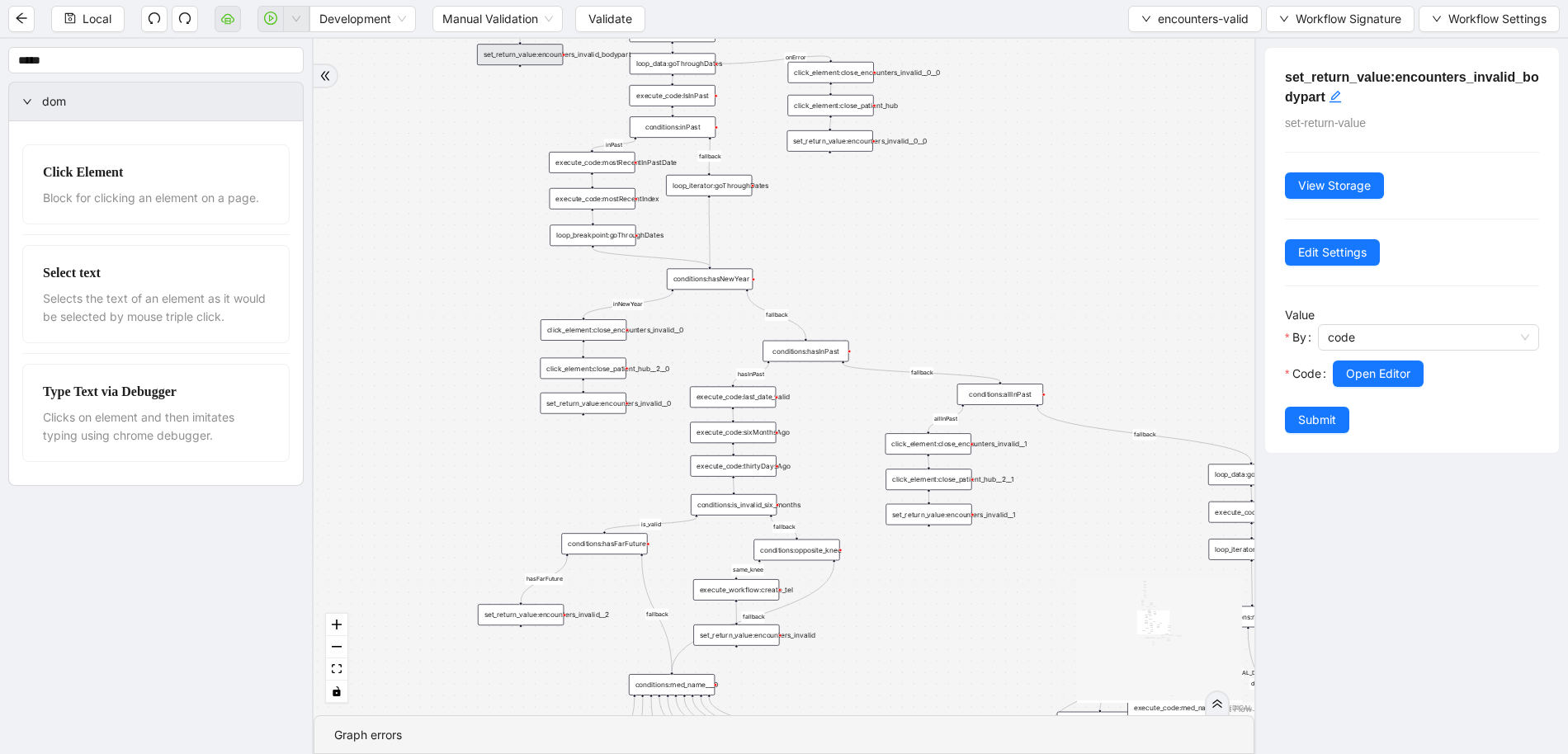
drag, startPoint x: 1028, startPoint y: 318, endPoint x: 925, endPoint y: 161, distance: 187.8
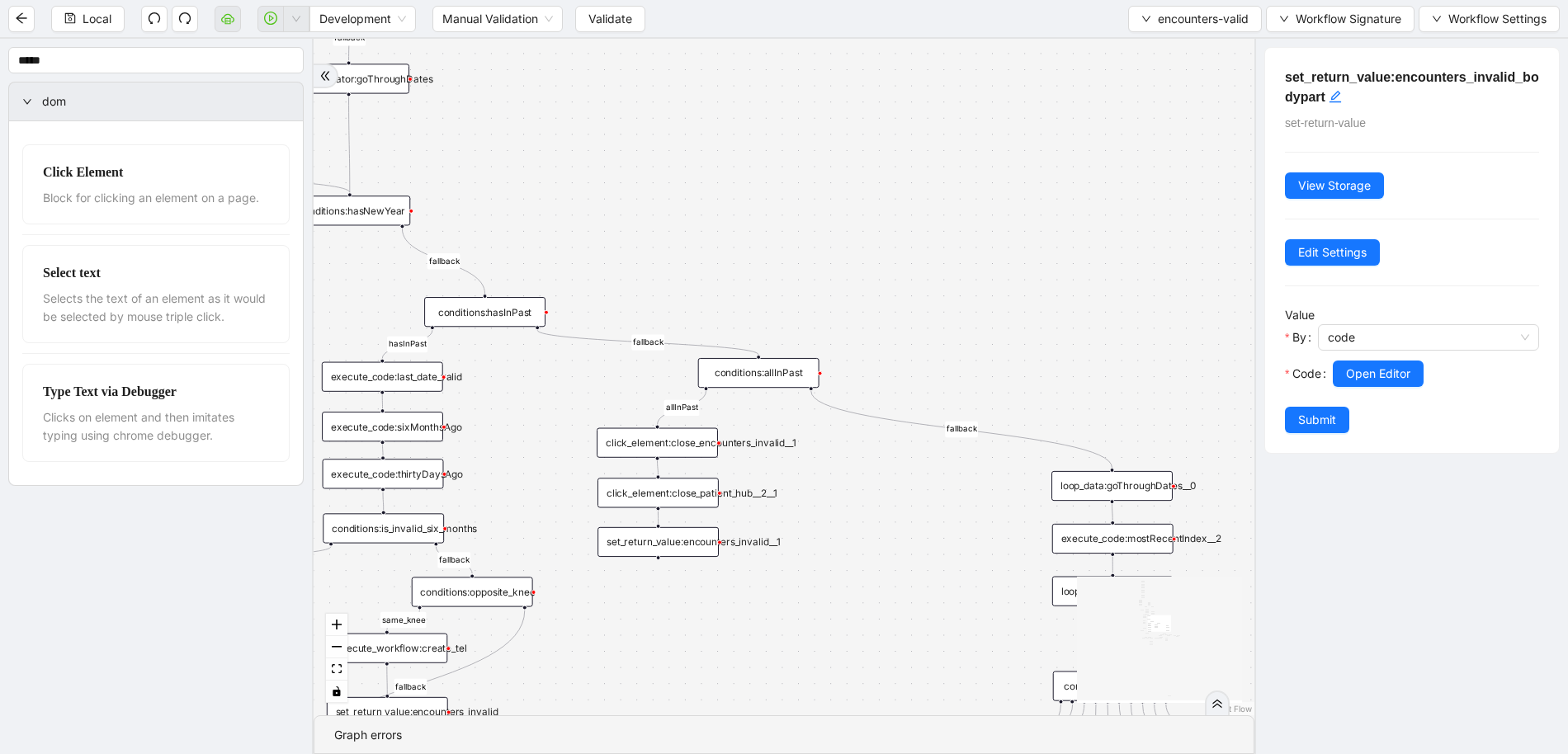
drag, startPoint x: 772, startPoint y: 277, endPoint x: 561, endPoint y: 330, distance: 217.6
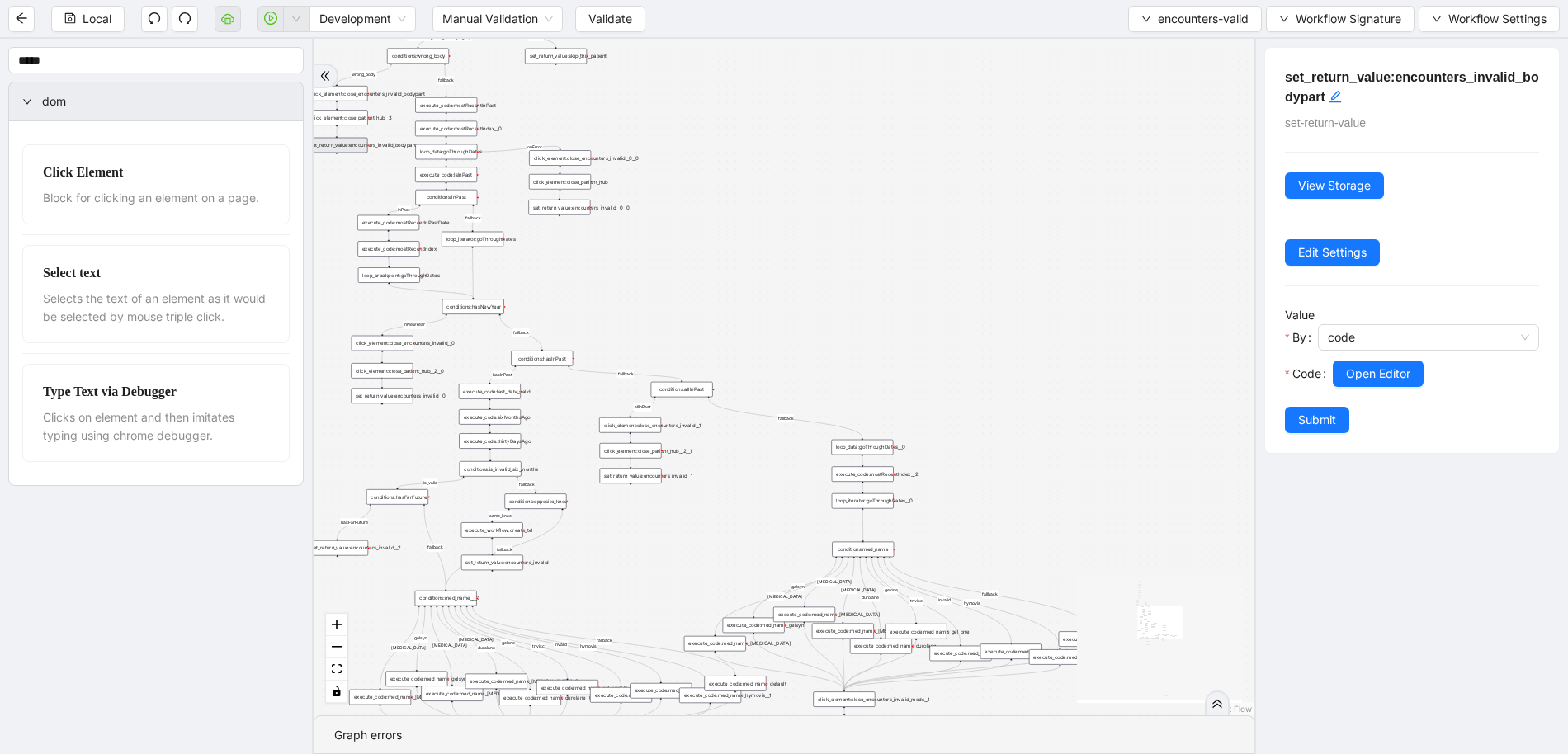
drag, startPoint x: 670, startPoint y: 278, endPoint x: 1015, endPoint y: 478, distance: 398.8
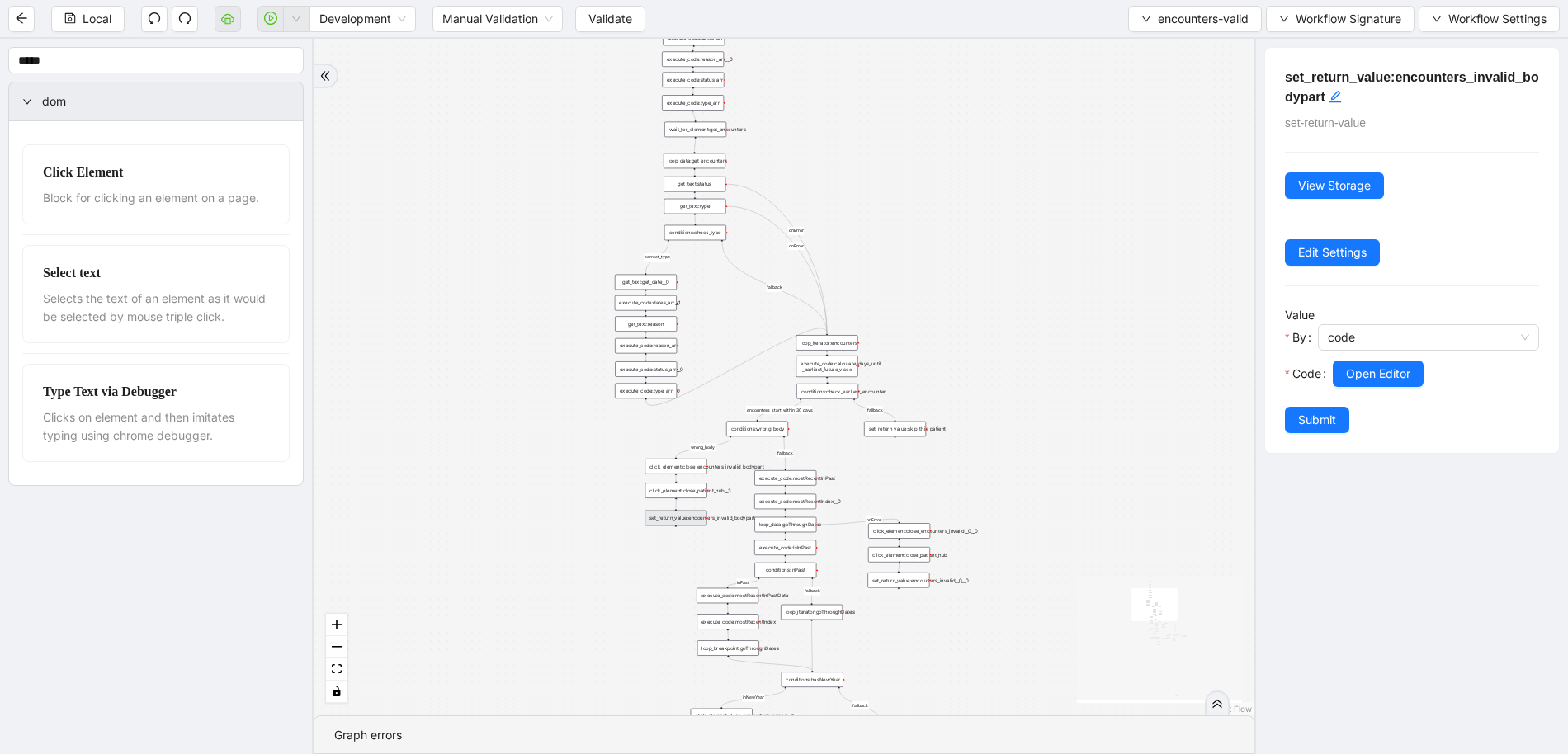
drag, startPoint x: 788, startPoint y: 428, endPoint x: 786, endPoint y: 469, distance: 41.0
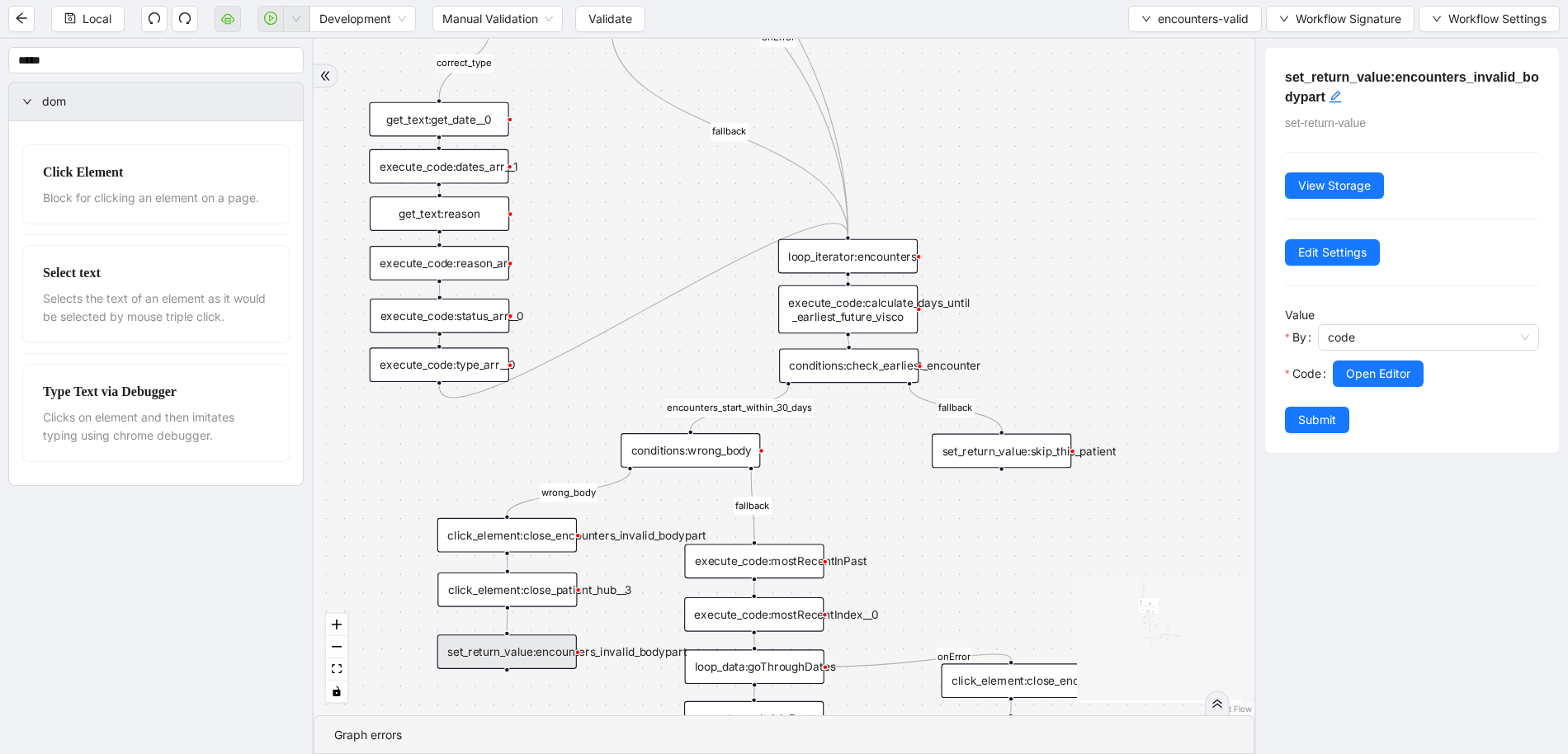
drag, startPoint x: 757, startPoint y: 551, endPoint x: 786, endPoint y: 459, distance: 96.5
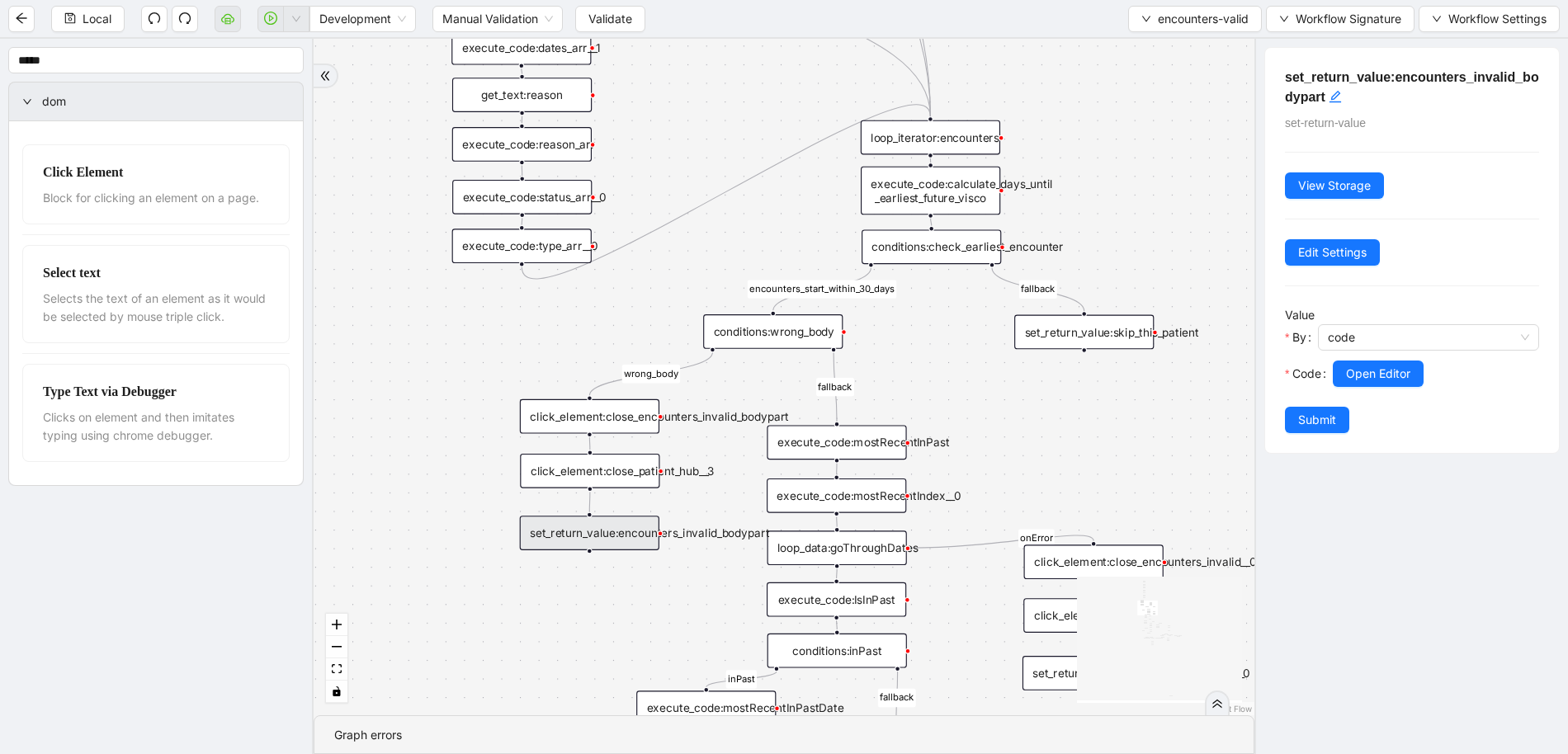
drag, startPoint x: 724, startPoint y: 474, endPoint x: 798, endPoint y: 377, distance: 122.0
click at [629, 532] on div "set_return_value:encounters_invalid_bodypart" at bounding box center [589, 532] width 140 height 34
click at [1410, 379] on span "Open Editor" at bounding box center [1378, 373] width 64 height 18
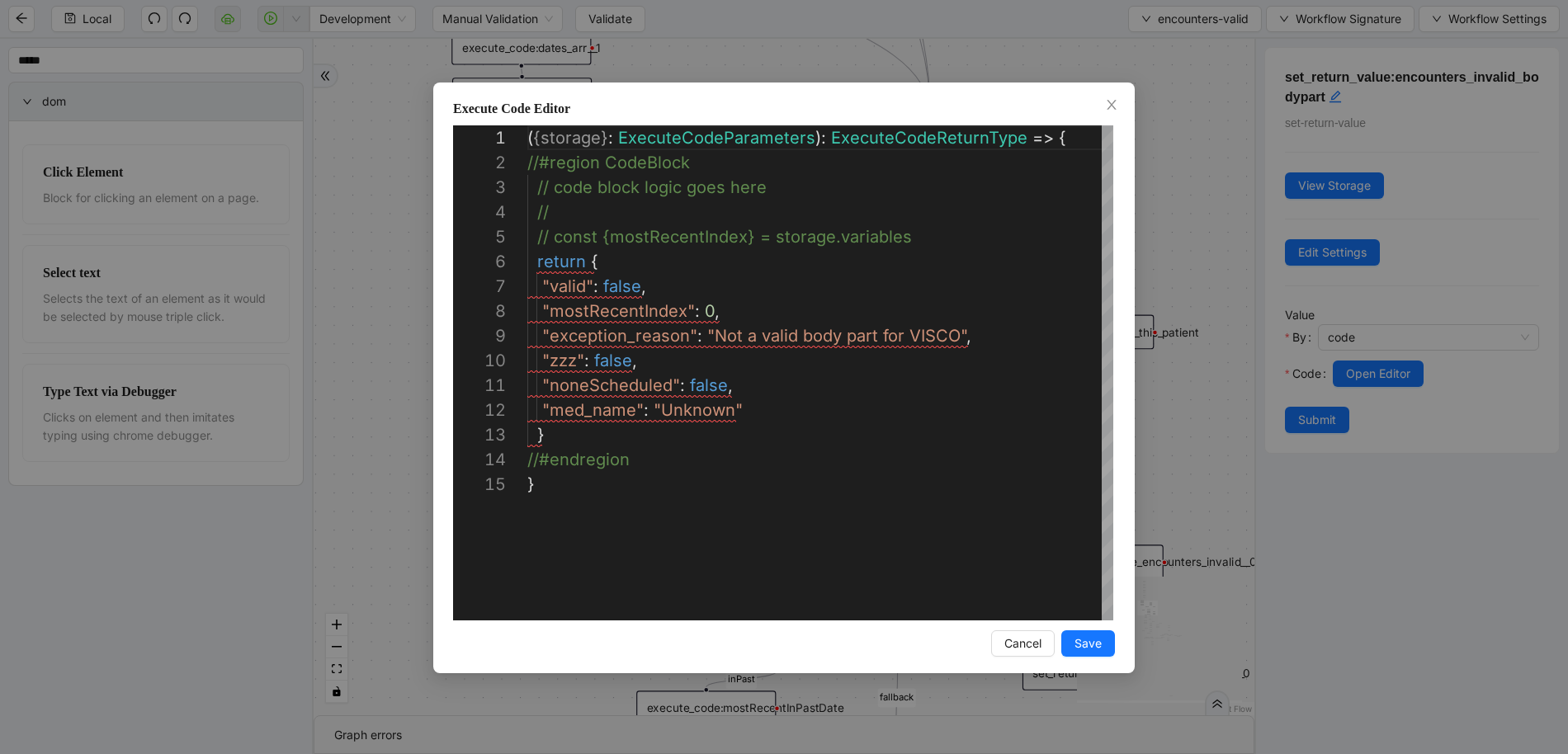
click at [1177, 263] on div "**********" at bounding box center [784, 377] width 1568 height 754
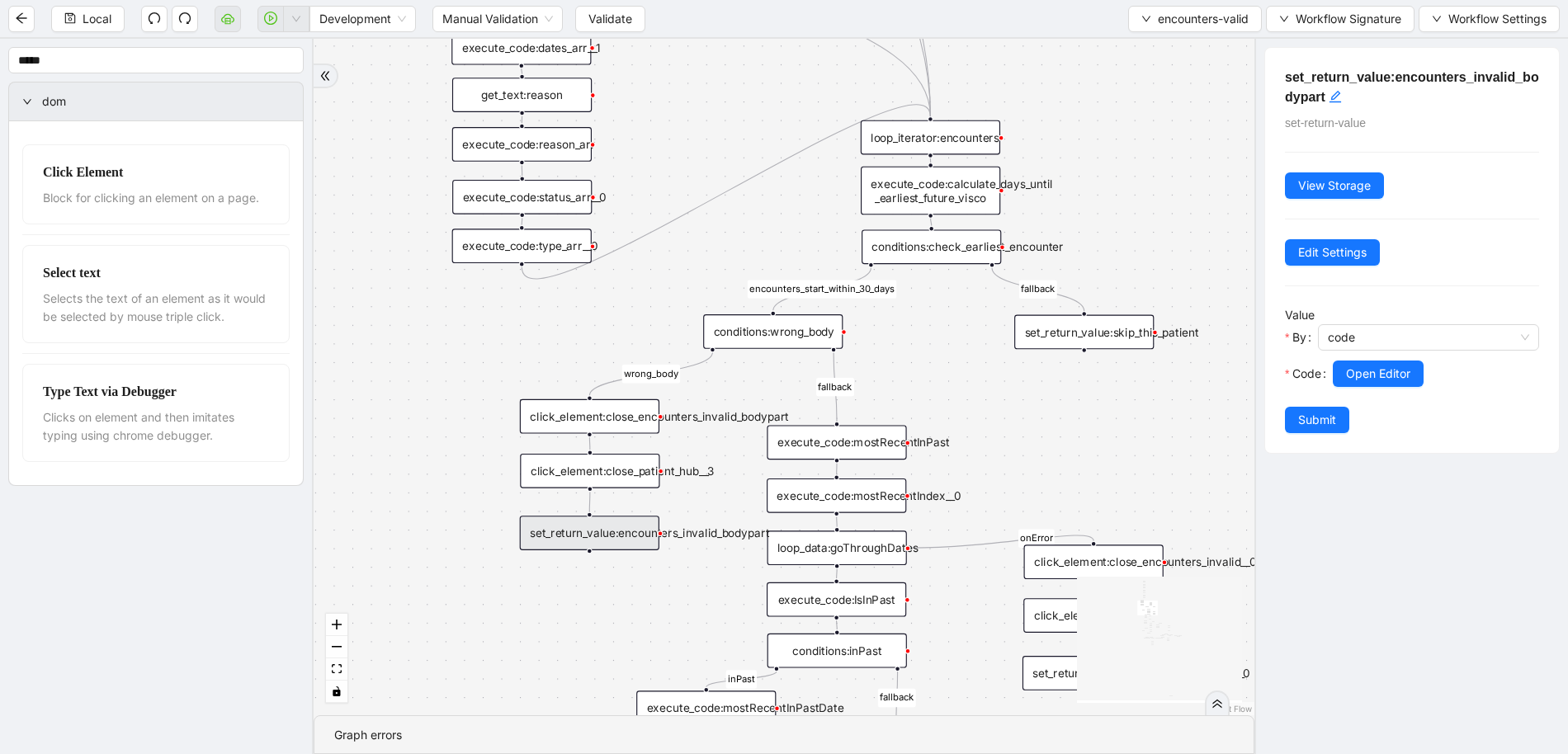
click at [977, 199] on div "execute_code:calculate_days_until _earliest_future_visco" at bounding box center [930, 191] width 140 height 49
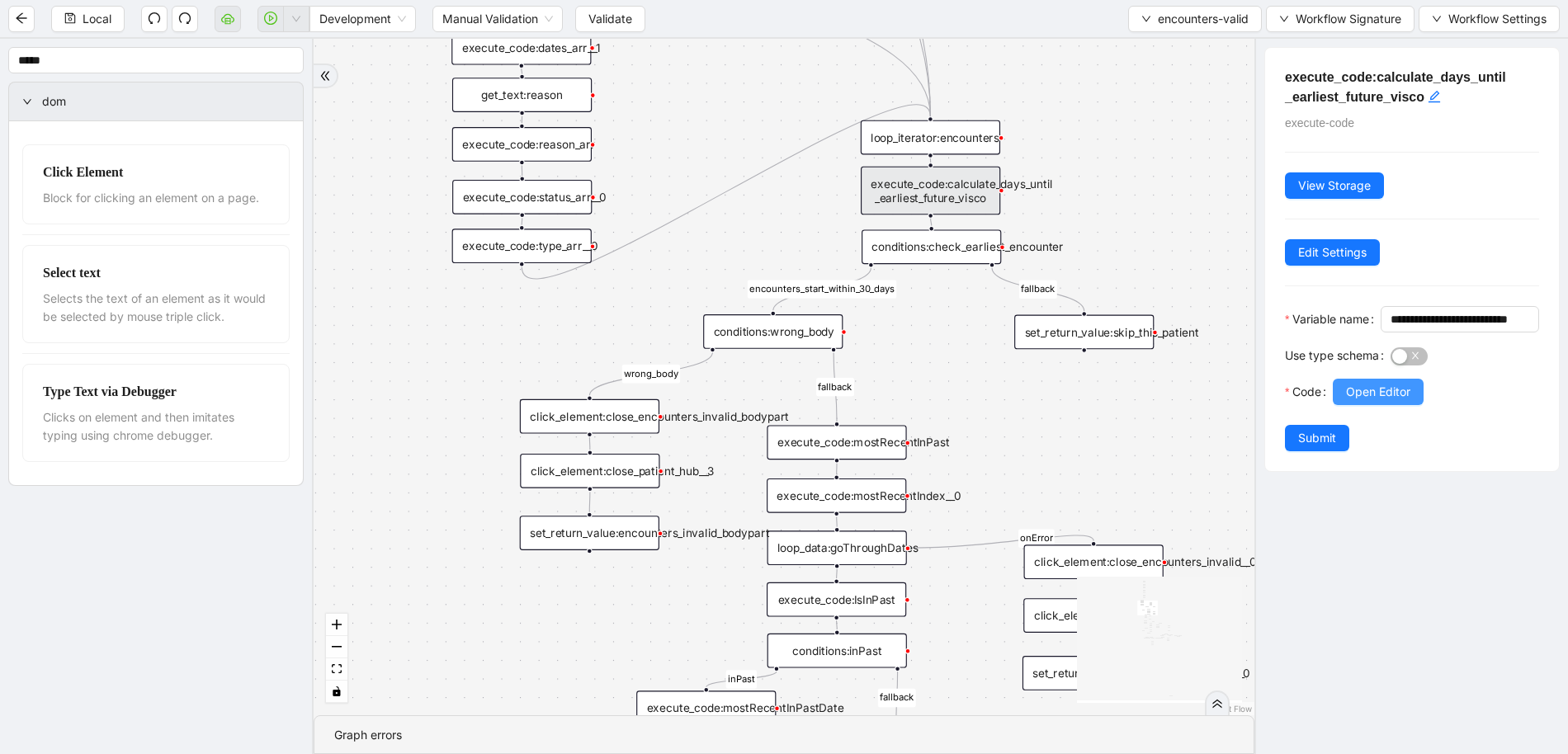
click at [1352, 401] on span "Open Editor" at bounding box center [1378, 391] width 64 height 18
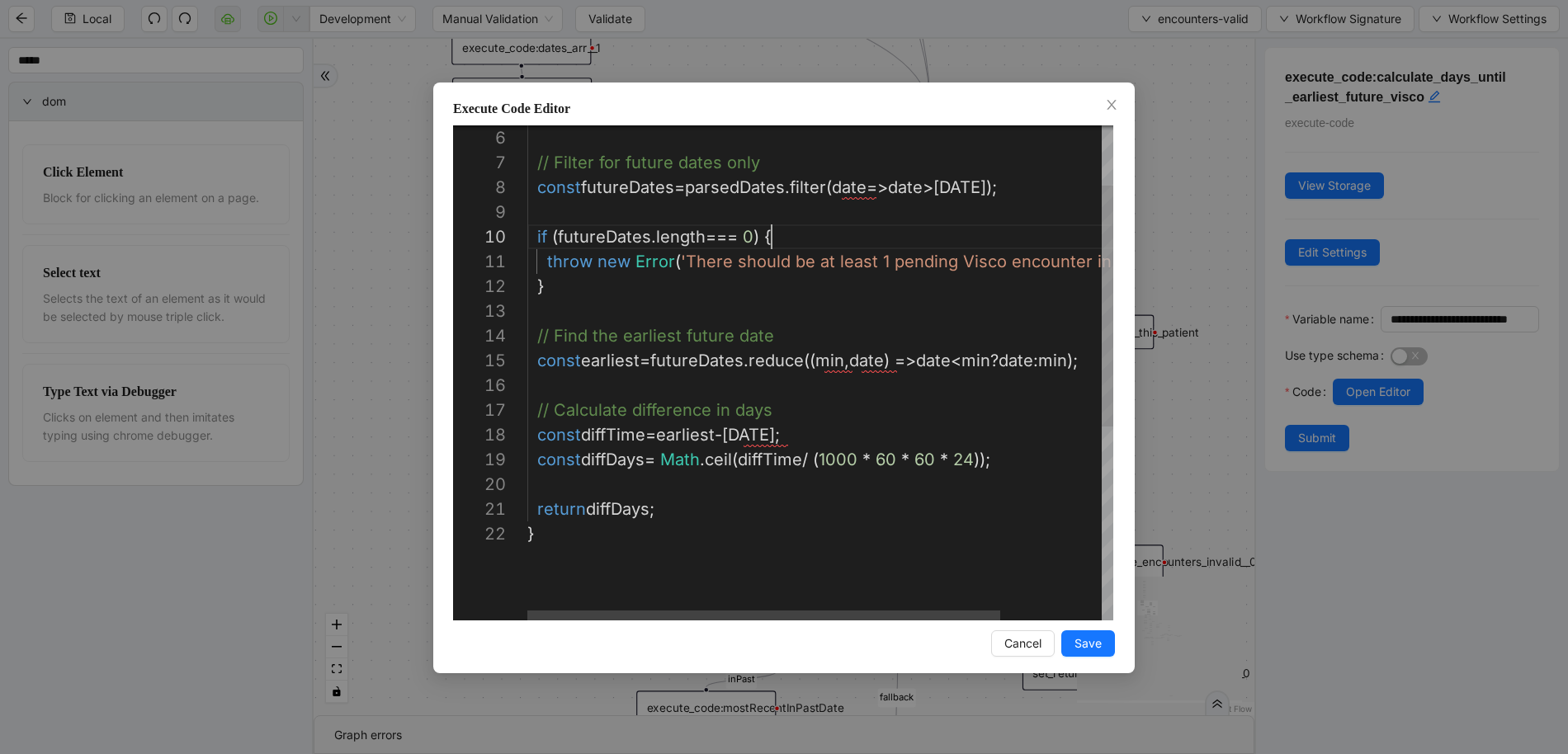
click at [801, 240] on div "// Filter for future dates only const futureDates = parsedDates . filter ( date…" at bounding box center [883, 509] width 712 height 1015
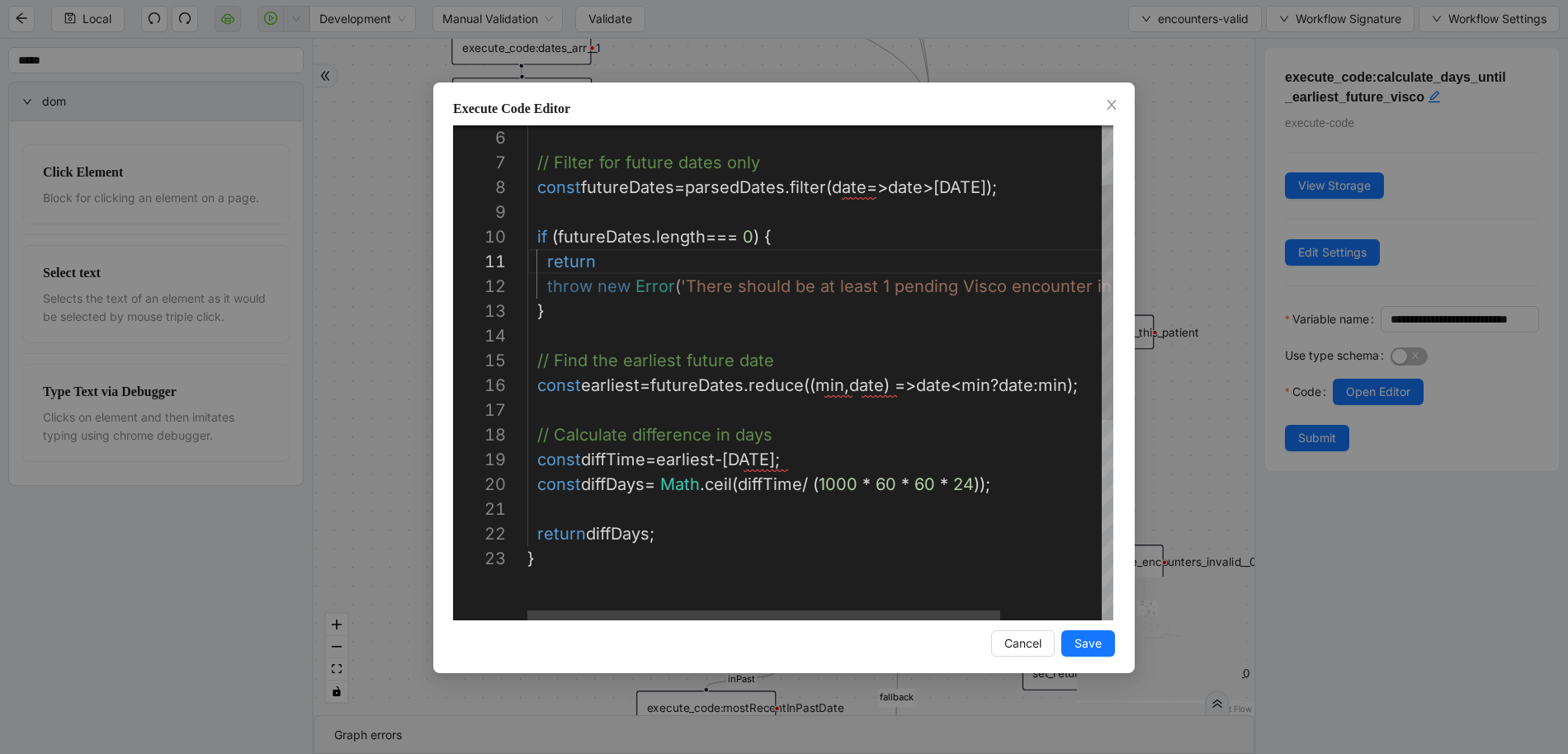
scroll to position [0, 88]
type textarea "**********"
click at [1098, 647] on span "Save" at bounding box center [1088, 643] width 27 height 18
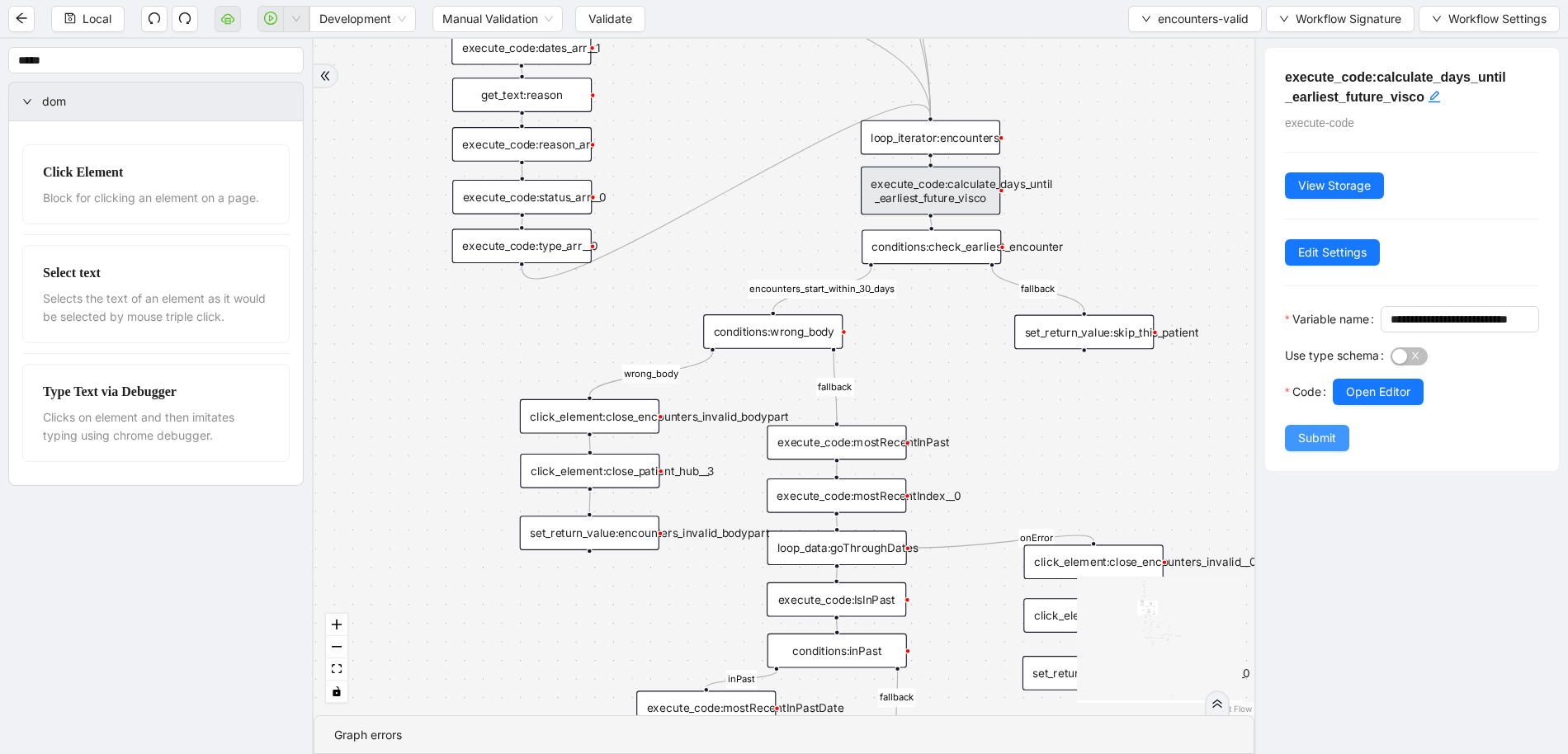
click at [1324, 447] on span "Submit" at bounding box center [1317, 437] width 38 height 18
click at [1309, 468] on div "**********" at bounding box center [1411, 396] width 313 height 715
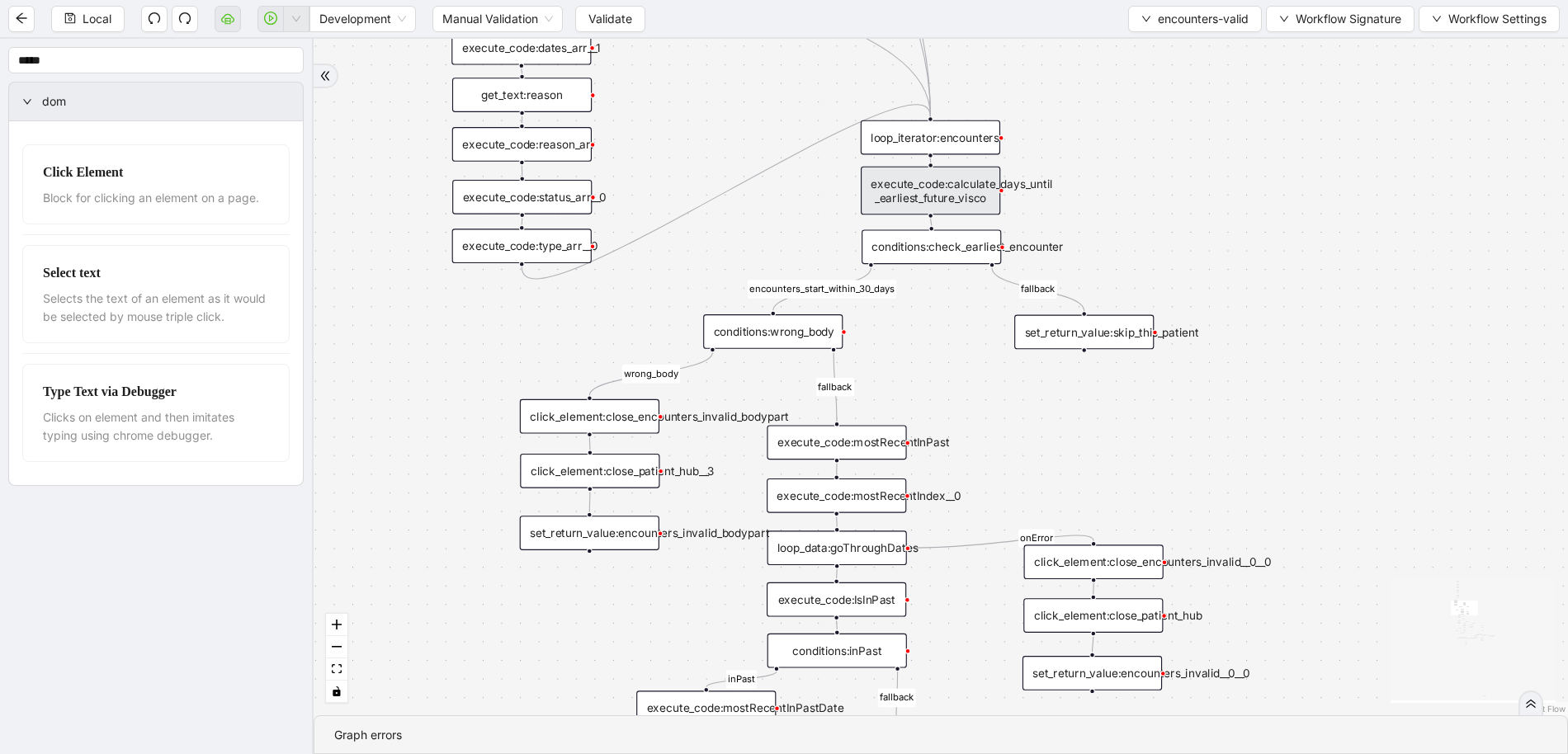
click at [947, 197] on div "execute_code:calculate_days_until _earliest_future_visco" at bounding box center [930, 191] width 140 height 49
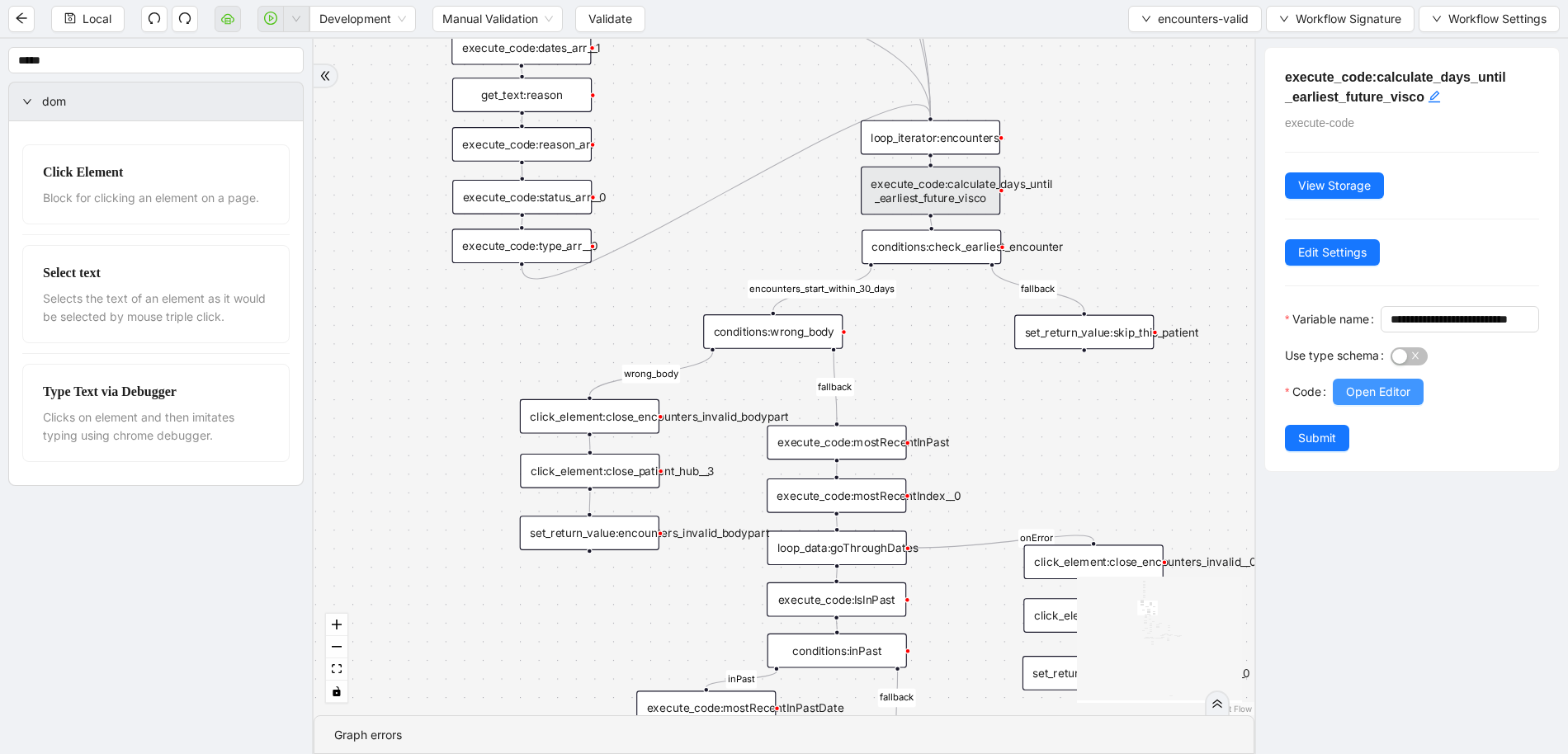
click at [1339, 405] on button "Open Editor" at bounding box center [1379, 391] width 91 height 27
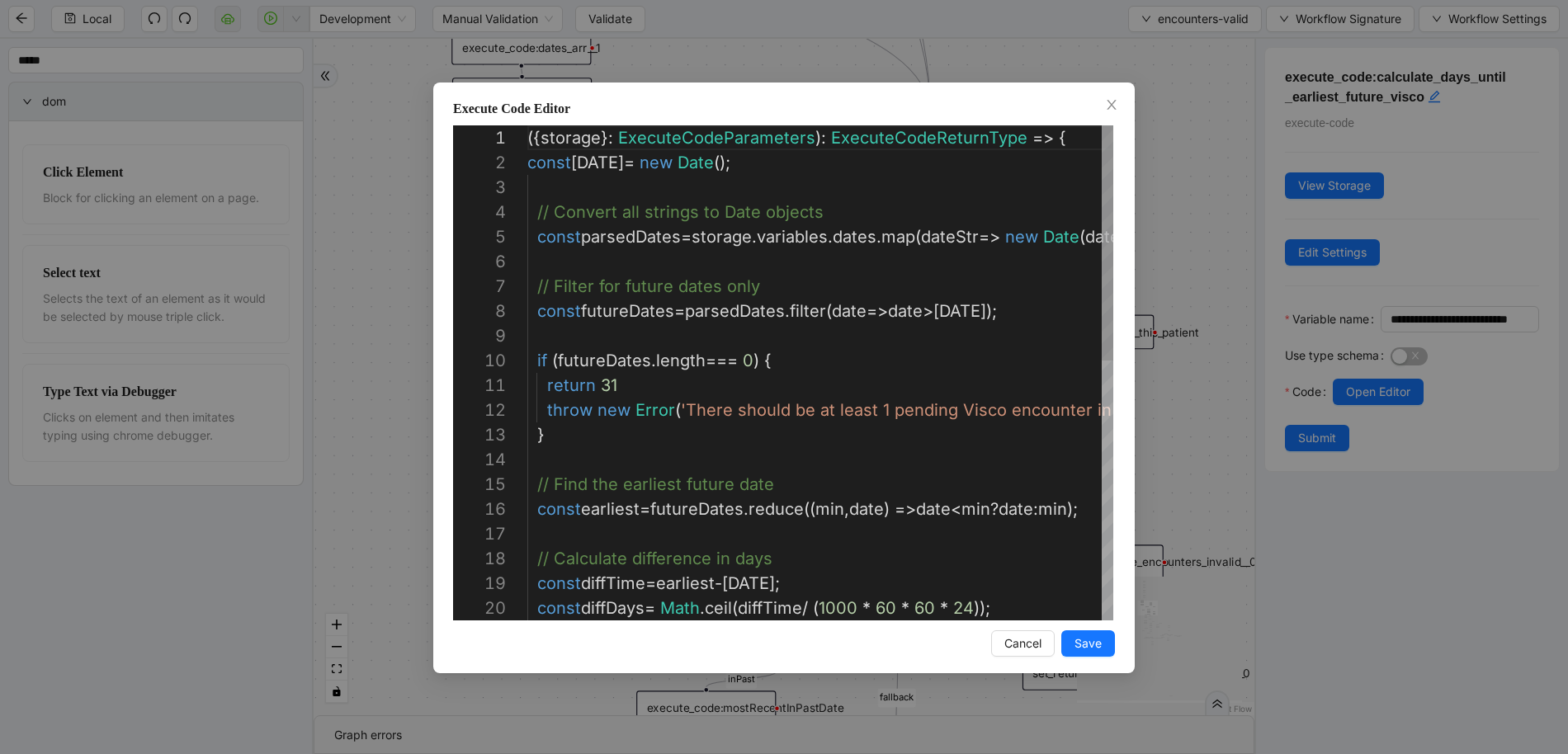
scroll to position [247, 0]
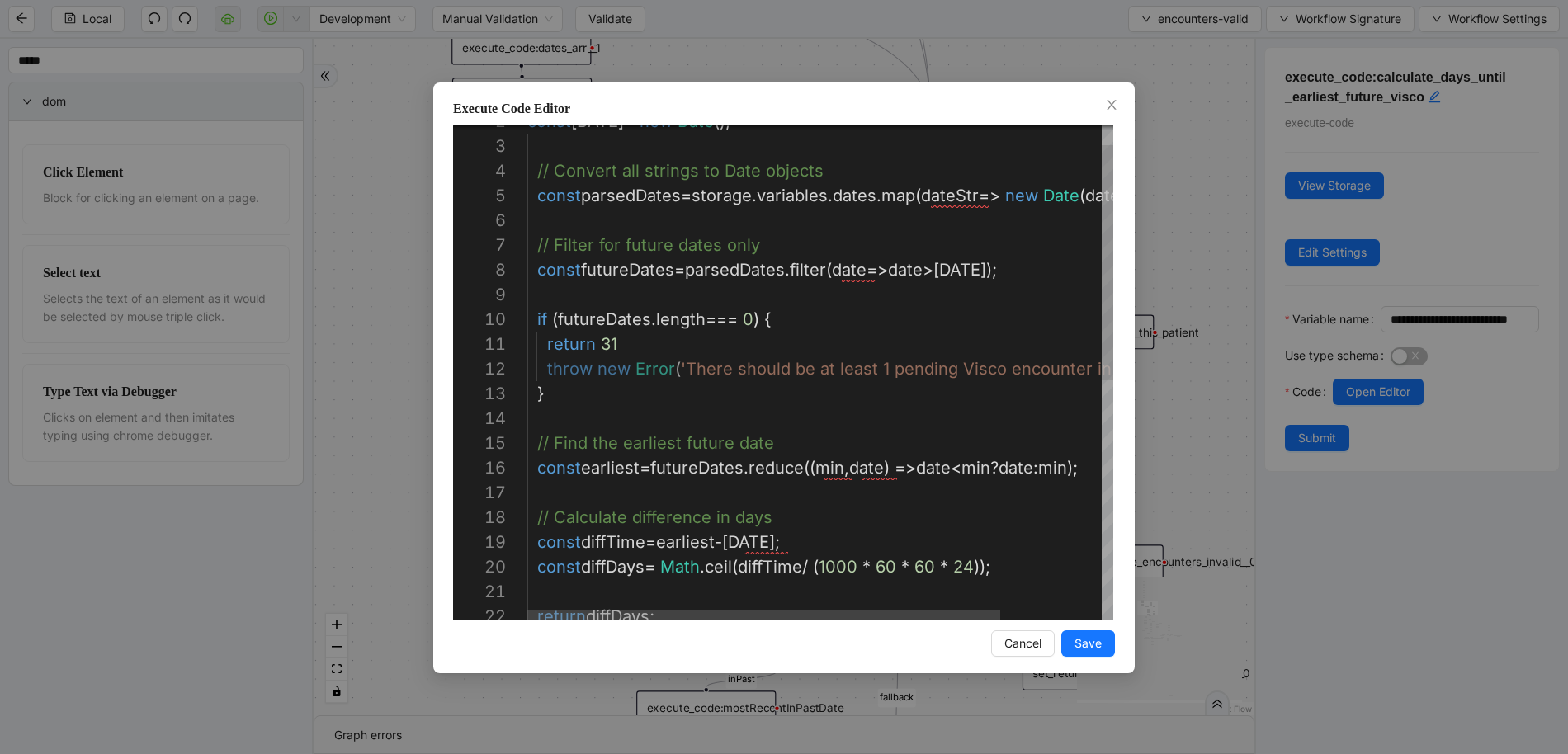
click at [645, 338] on div "const [DATE] = new Date (); // Convert all strings to Date objects const parsed…" at bounding box center [883, 603] width 712 height 1039
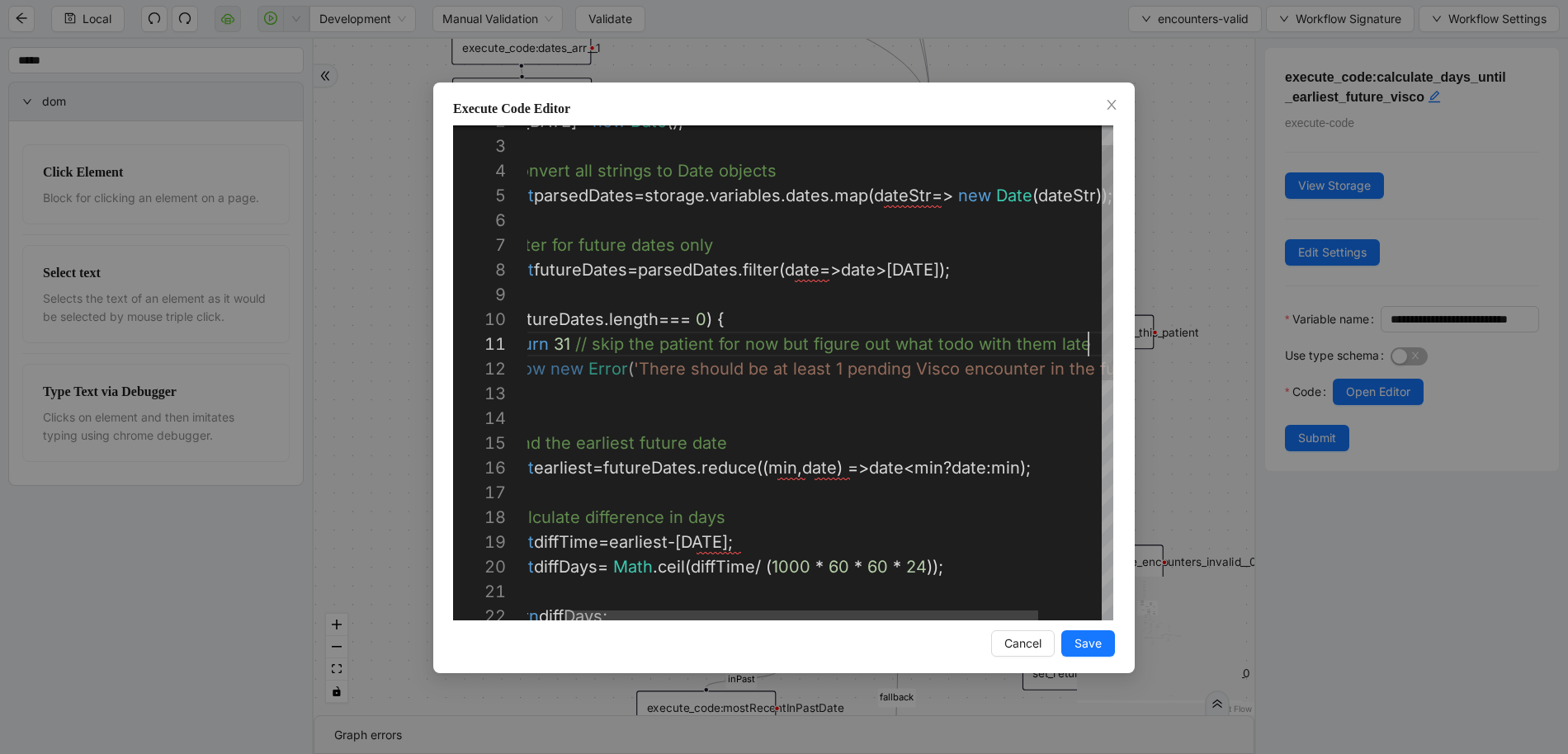
scroll to position [0, 614]
type textarea "**********"
click at [1105, 652] on button "Save" at bounding box center [1088, 643] width 54 height 27
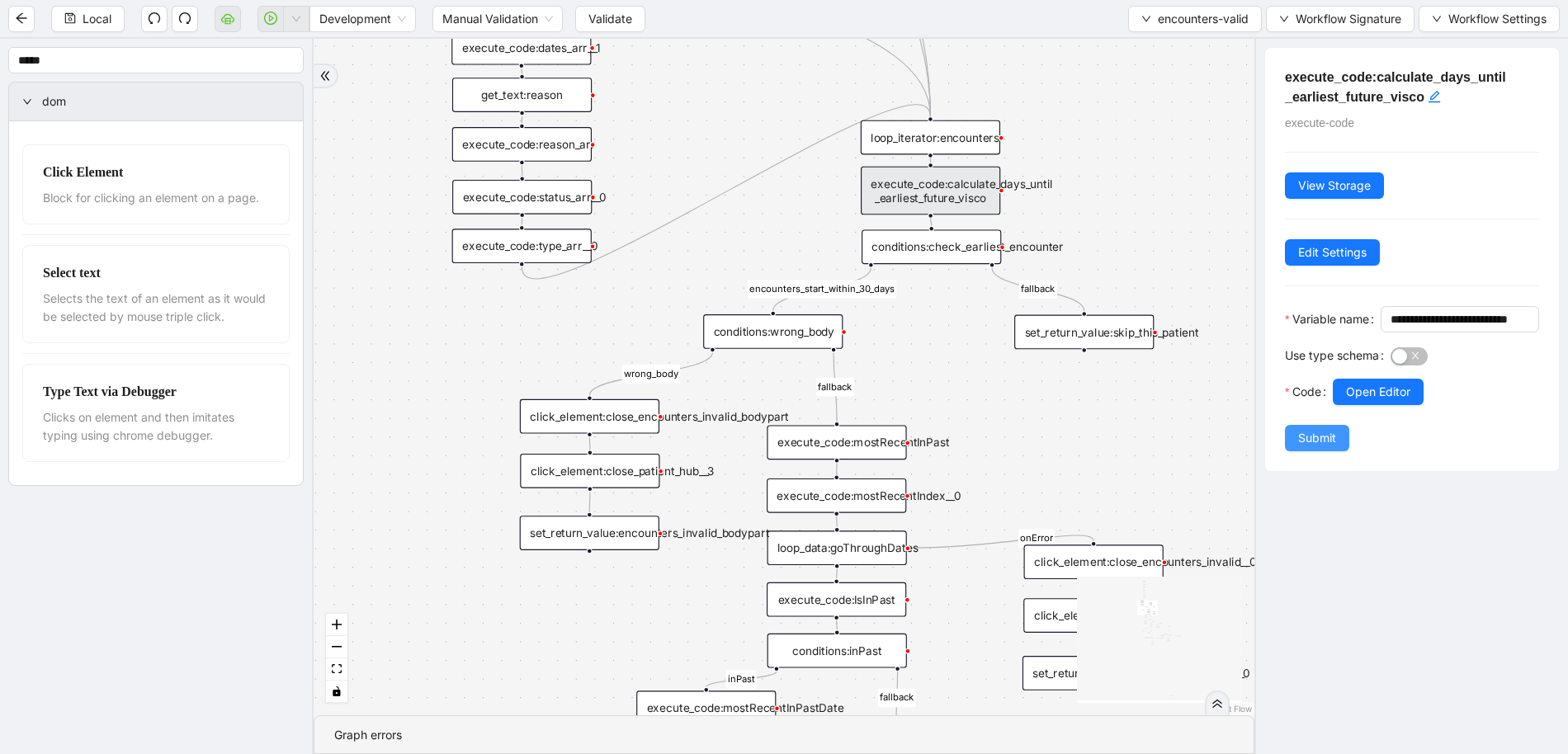
click at [1337, 451] on button "Submit" at bounding box center [1317, 437] width 64 height 27
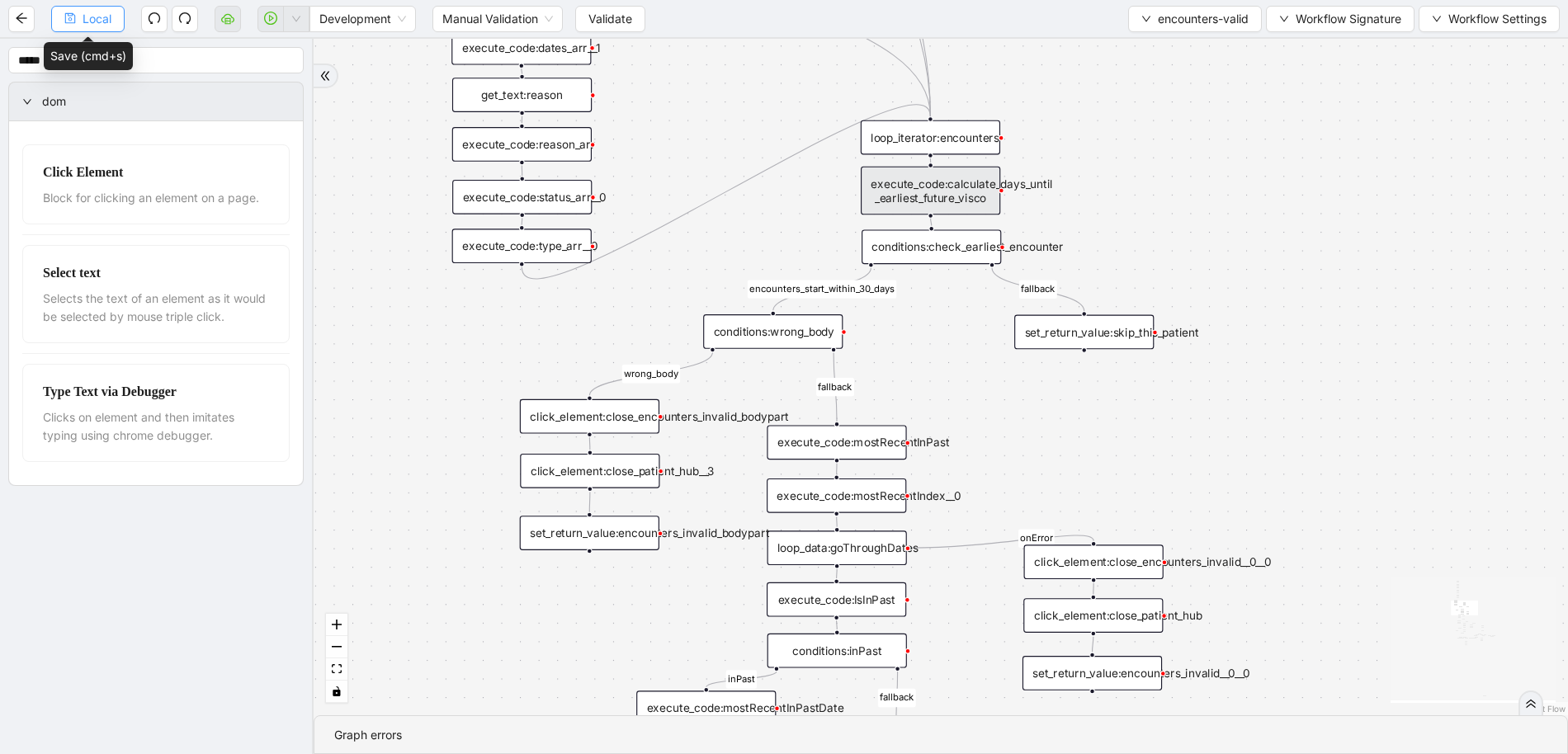
drag, startPoint x: 116, startPoint y: 16, endPoint x: 133, endPoint y: 5, distance: 20.2
click at [116, 16] on button "Local" at bounding box center [88, 19] width 74 height 27
click at [1184, 23] on span "encounters-valid" at bounding box center [1203, 19] width 91 height 18
click at [1181, 45] on span "Select" at bounding box center [1192, 50] width 109 height 18
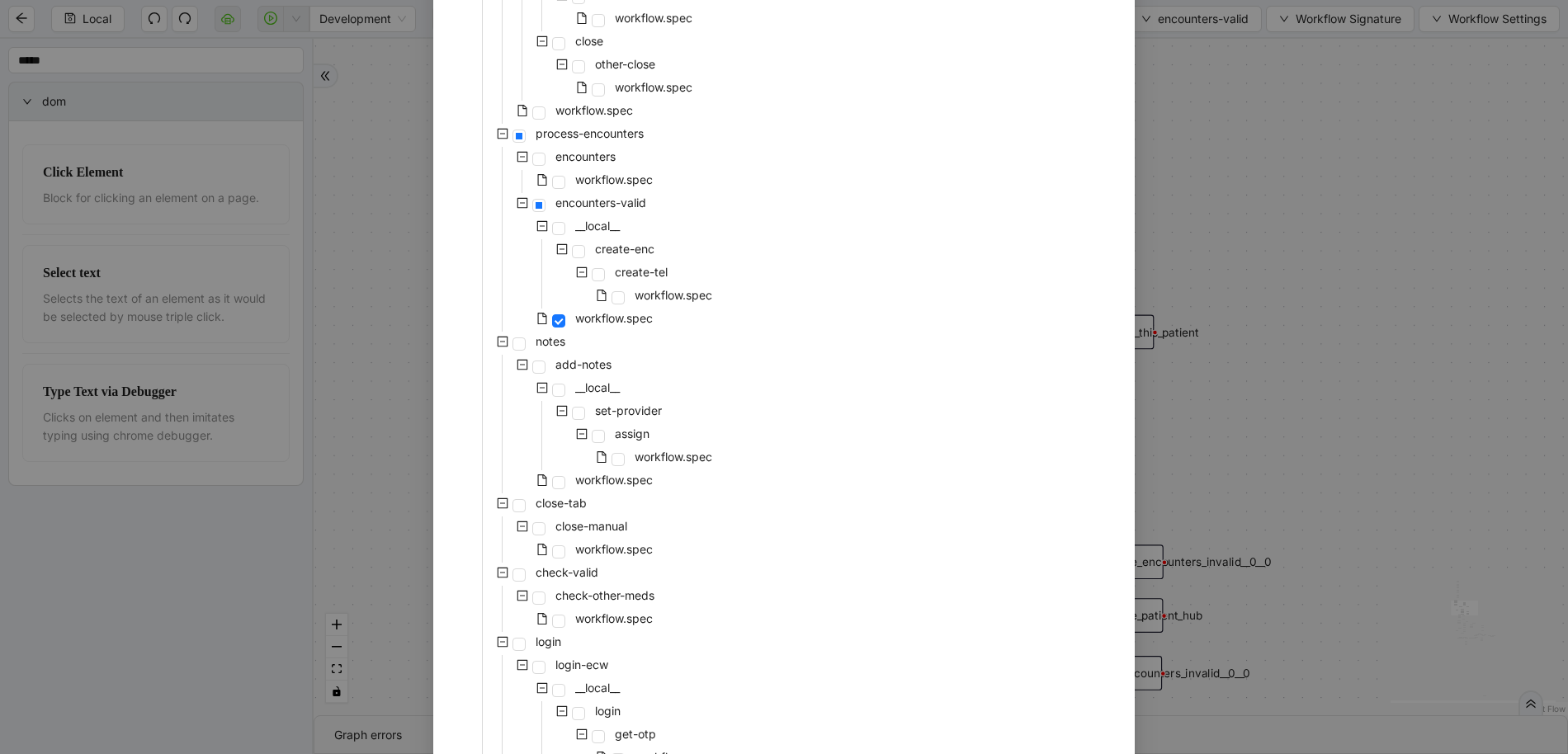
scroll to position [692, 0]
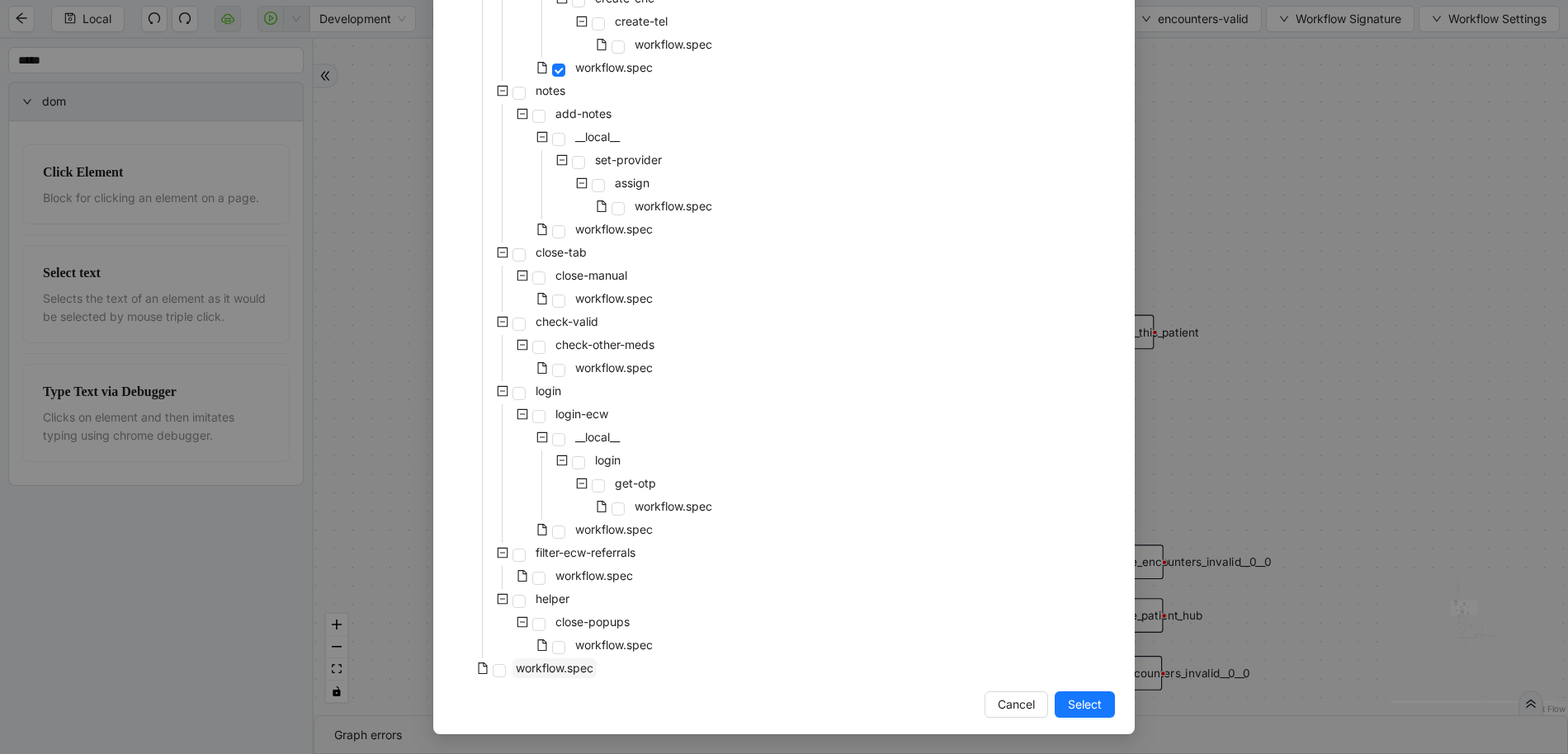
click at [535, 665] on span "workflow.spec" at bounding box center [554, 668] width 78 height 14
click at [1100, 710] on button "Select" at bounding box center [1085, 704] width 60 height 27
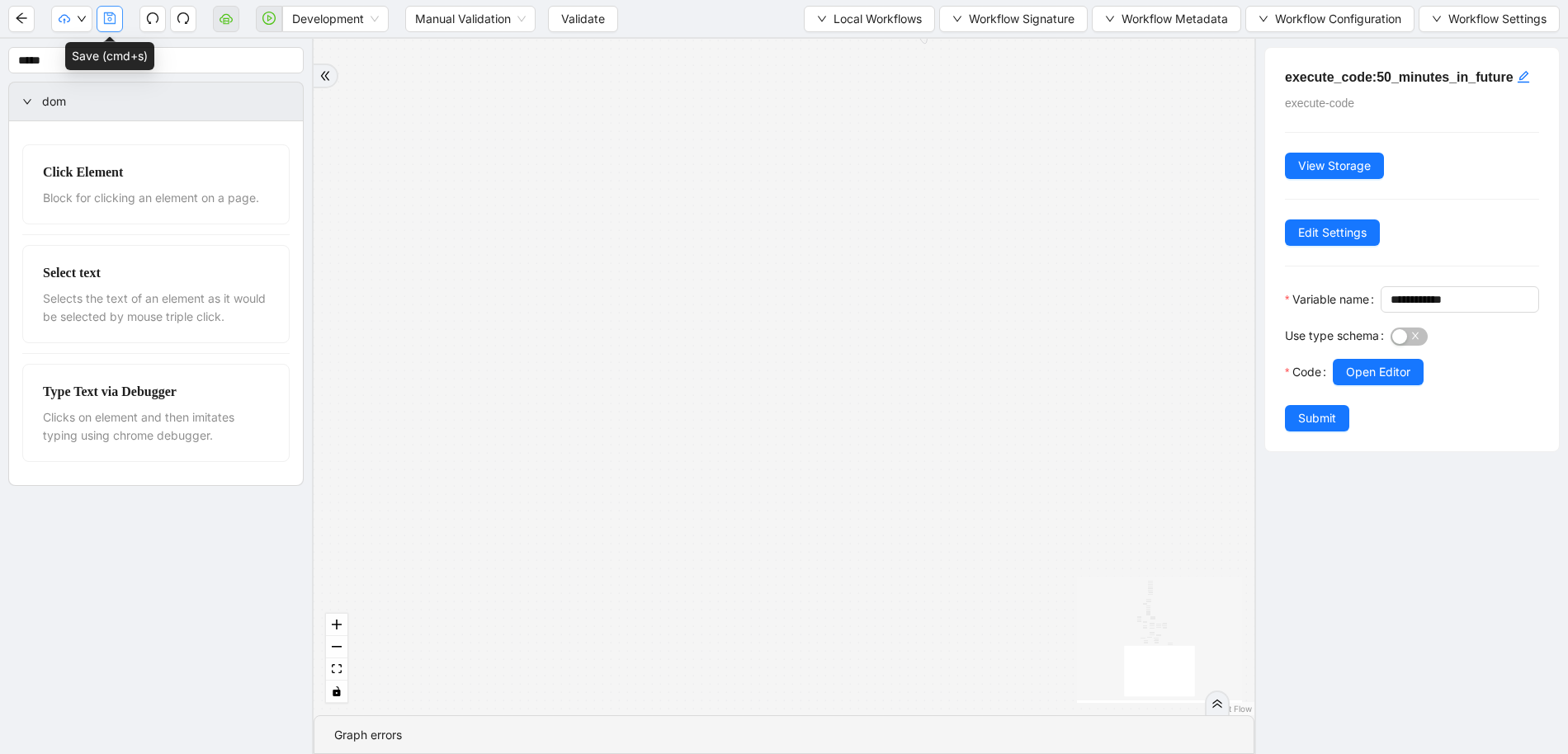
click at [105, 12] on icon "save" at bounding box center [109, 17] width 11 height 11
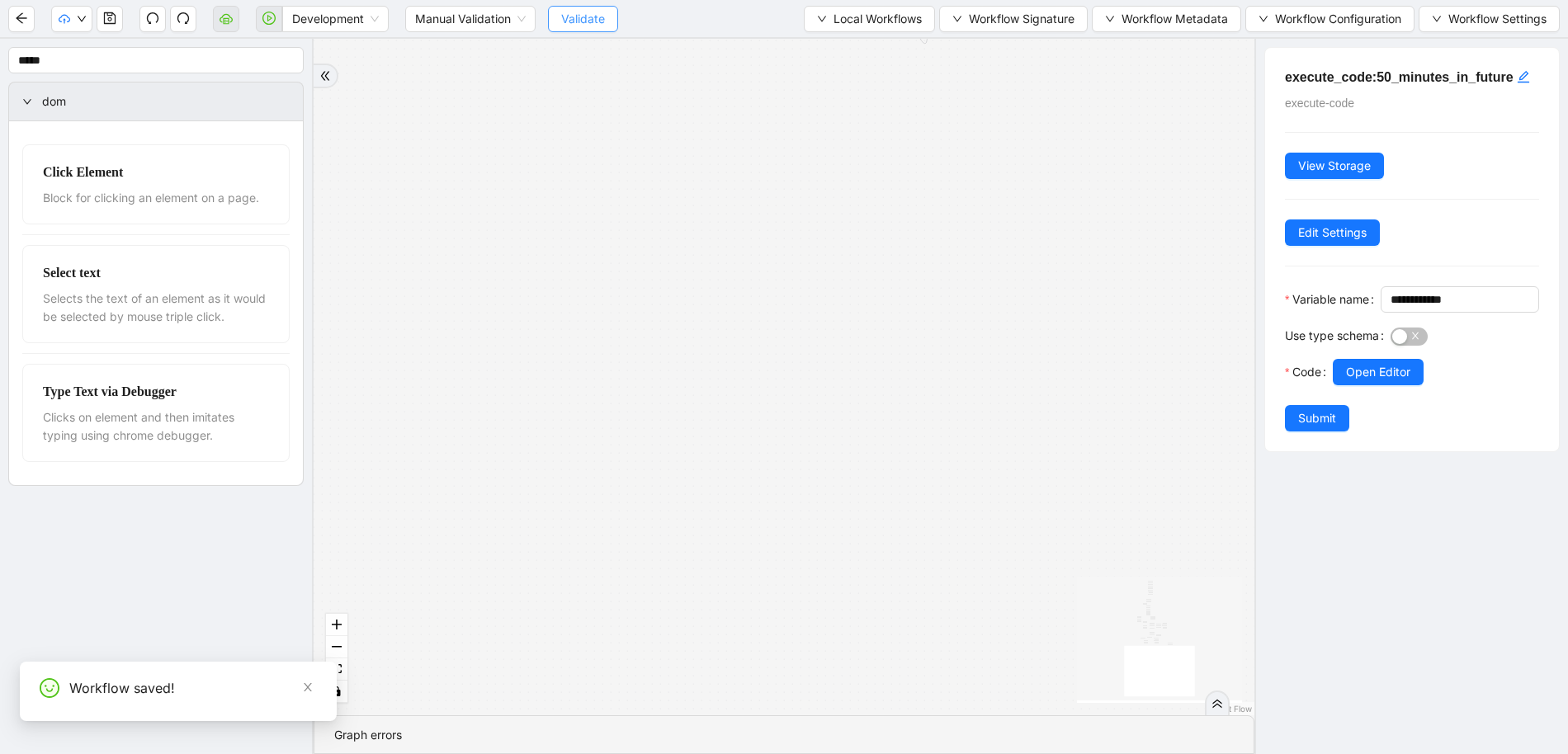
click at [560, 23] on button "Validate" at bounding box center [583, 19] width 70 height 27
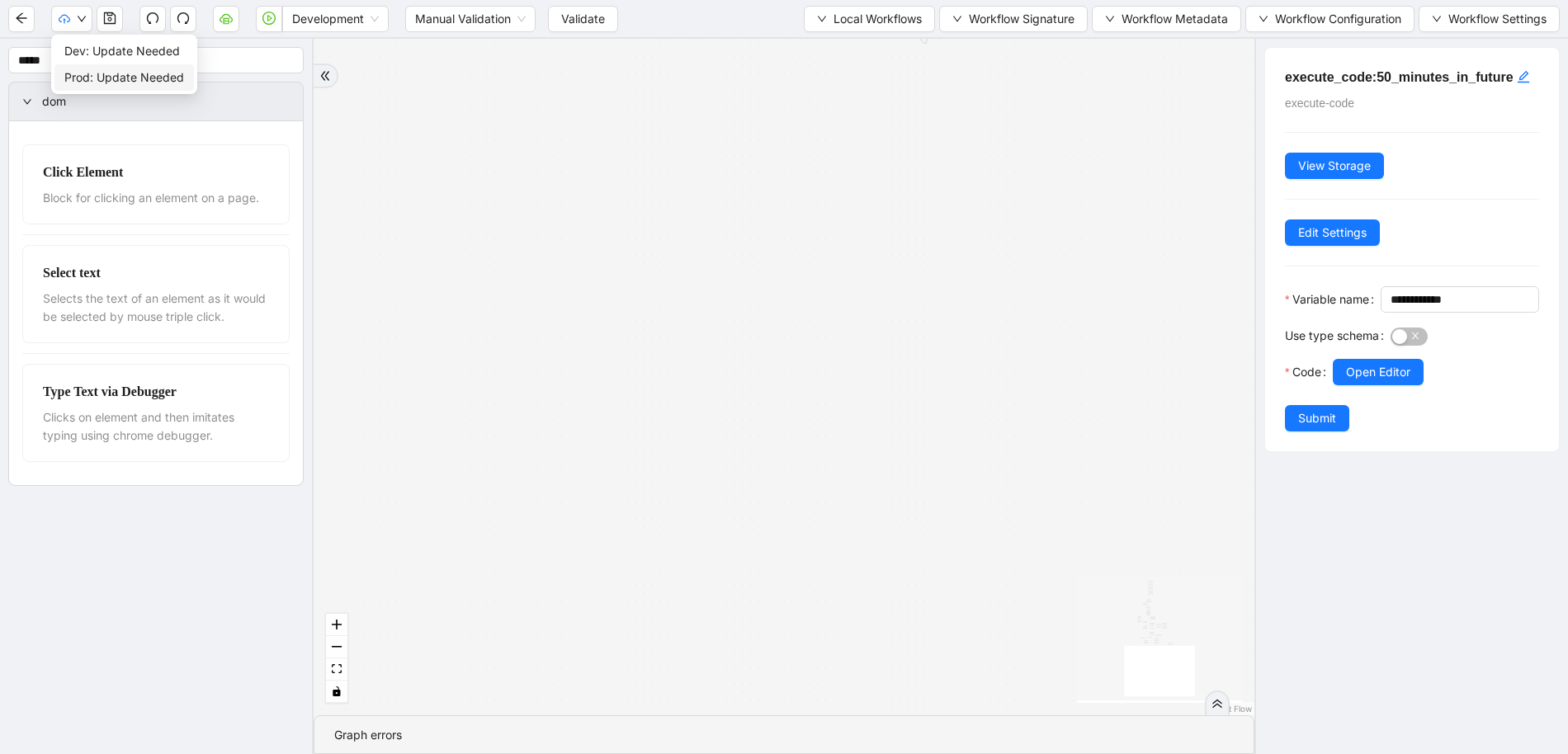
click at [77, 69] on span "Prod: Update Needed" at bounding box center [124, 77] width 120 height 18
click at [230, 23] on icon "cloud-server" at bounding box center [225, 17] width 13 height 13
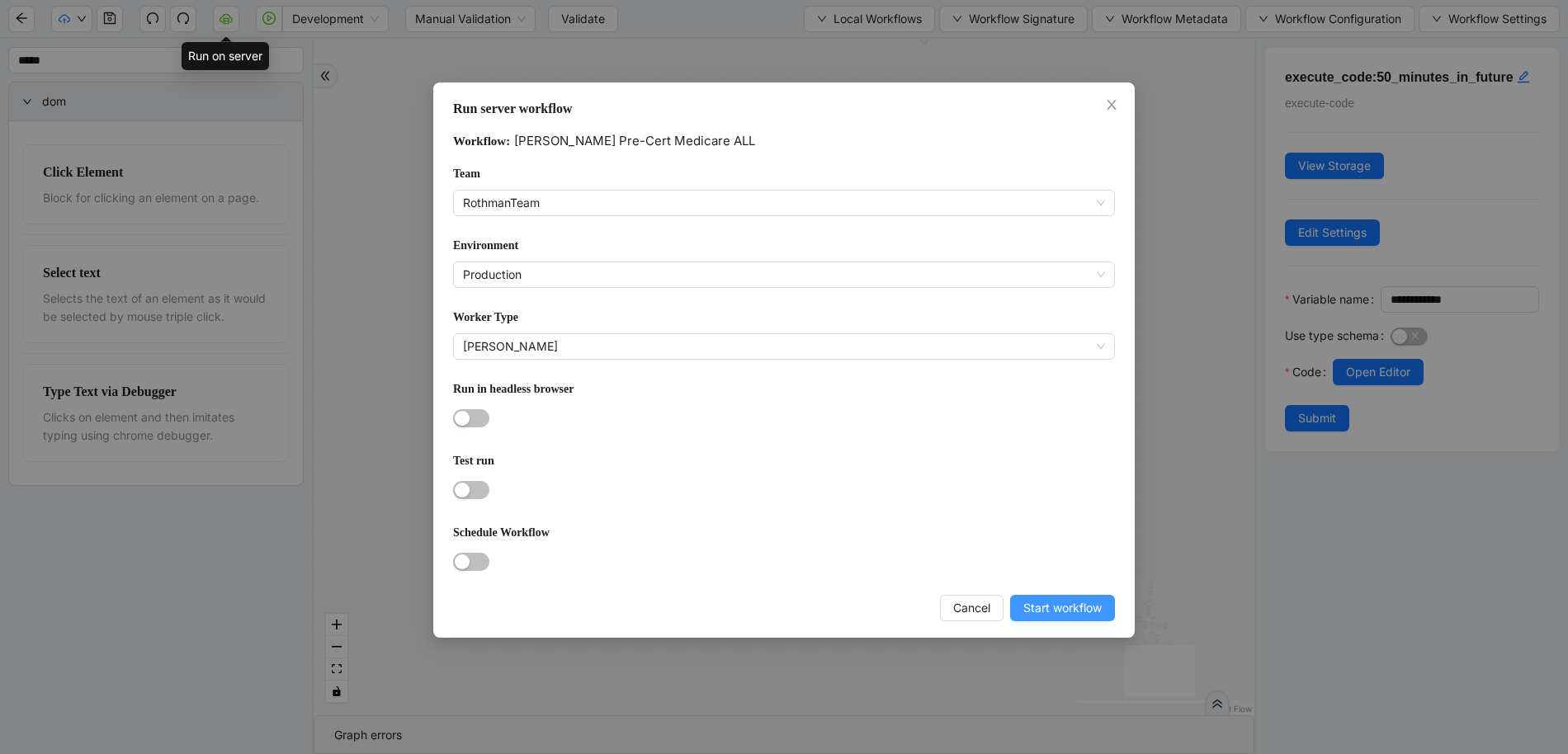
click at [1053, 608] on span "Start workflow" at bounding box center [1063, 608] width 79 height 18
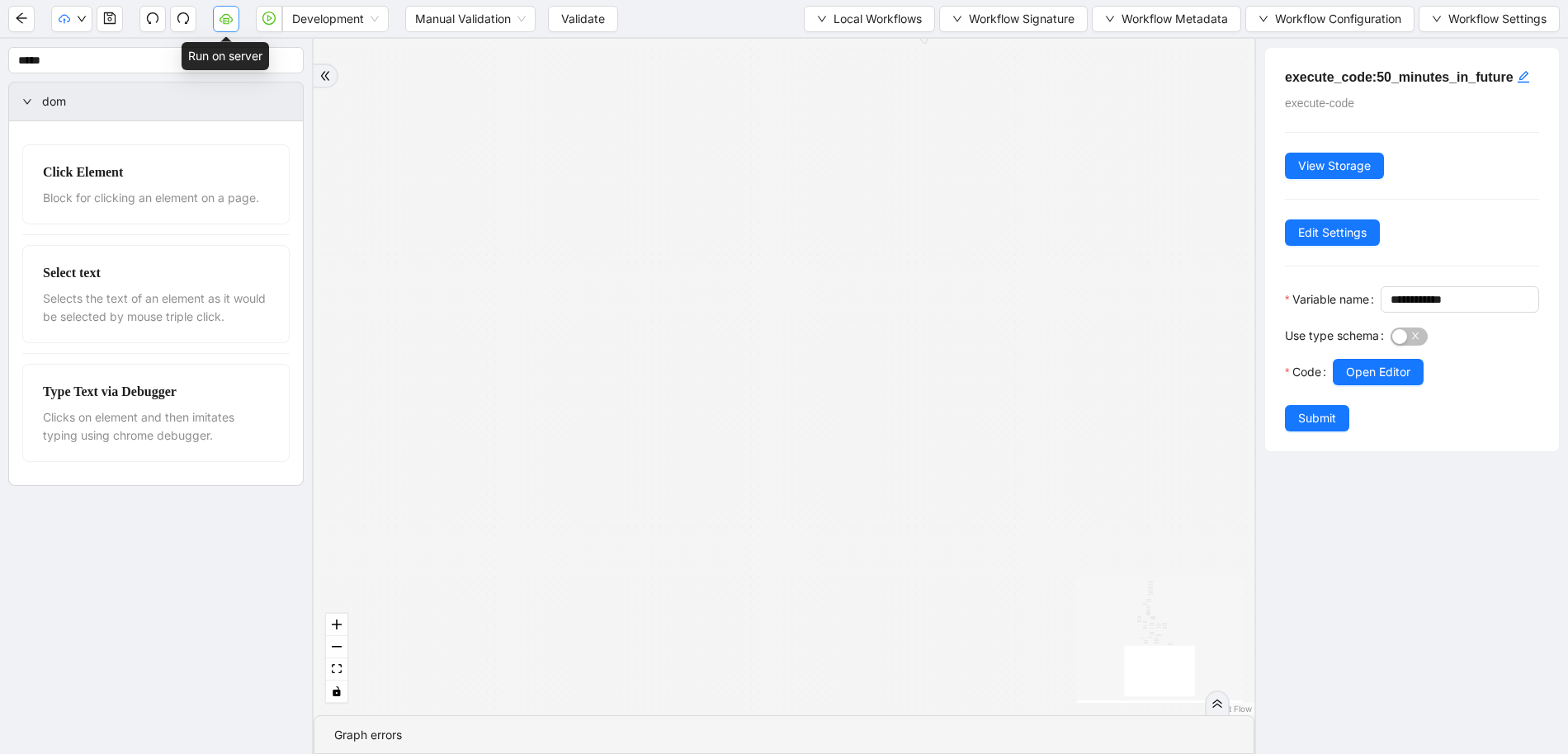
click at [237, 21] on button "button" at bounding box center [226, 19] width 27 height 27
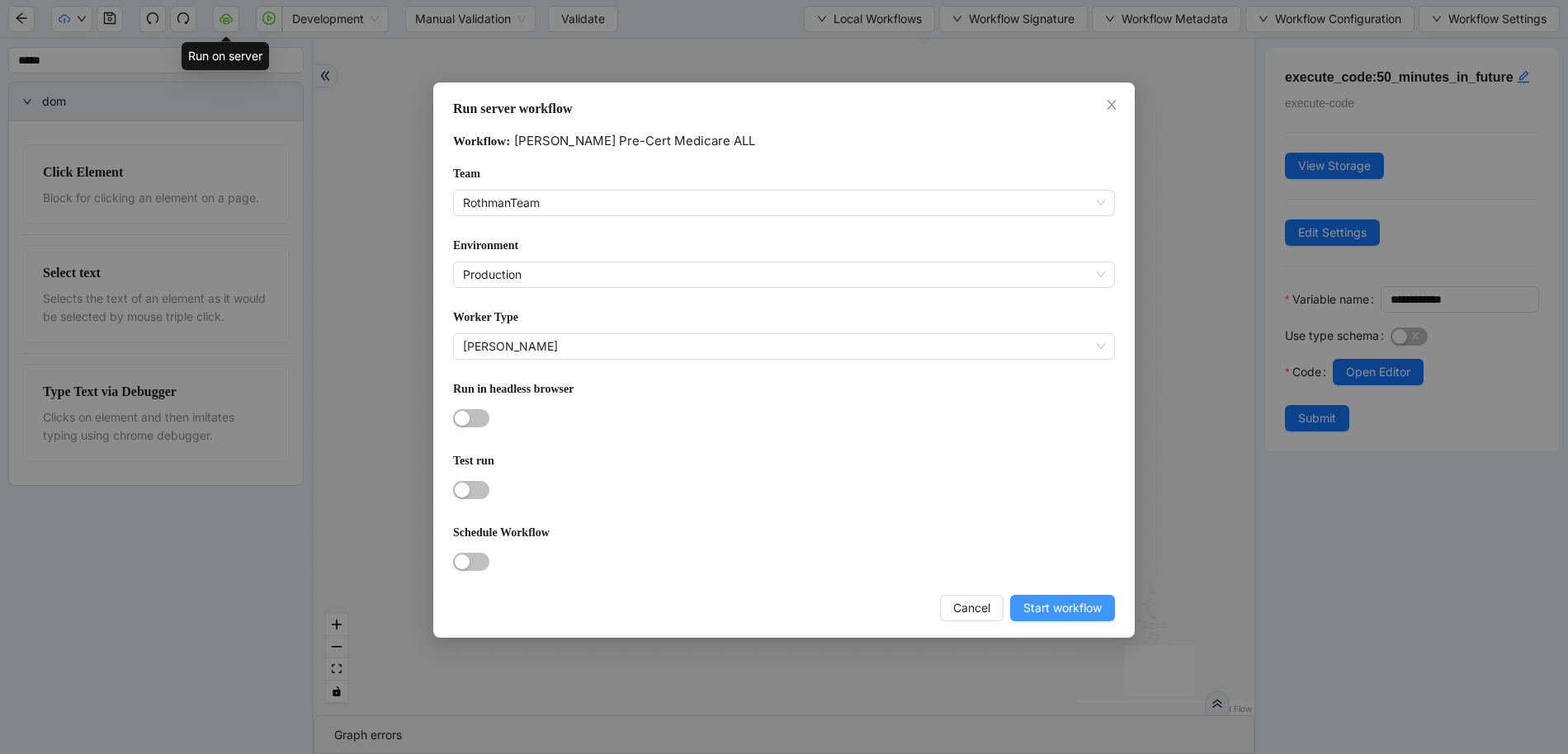
click at [1053, 612] on button "Start workflow" at bounding box center [1063, 608] width 104 height 27
